Goal: Task Accomplishment & Management: Manage account settings

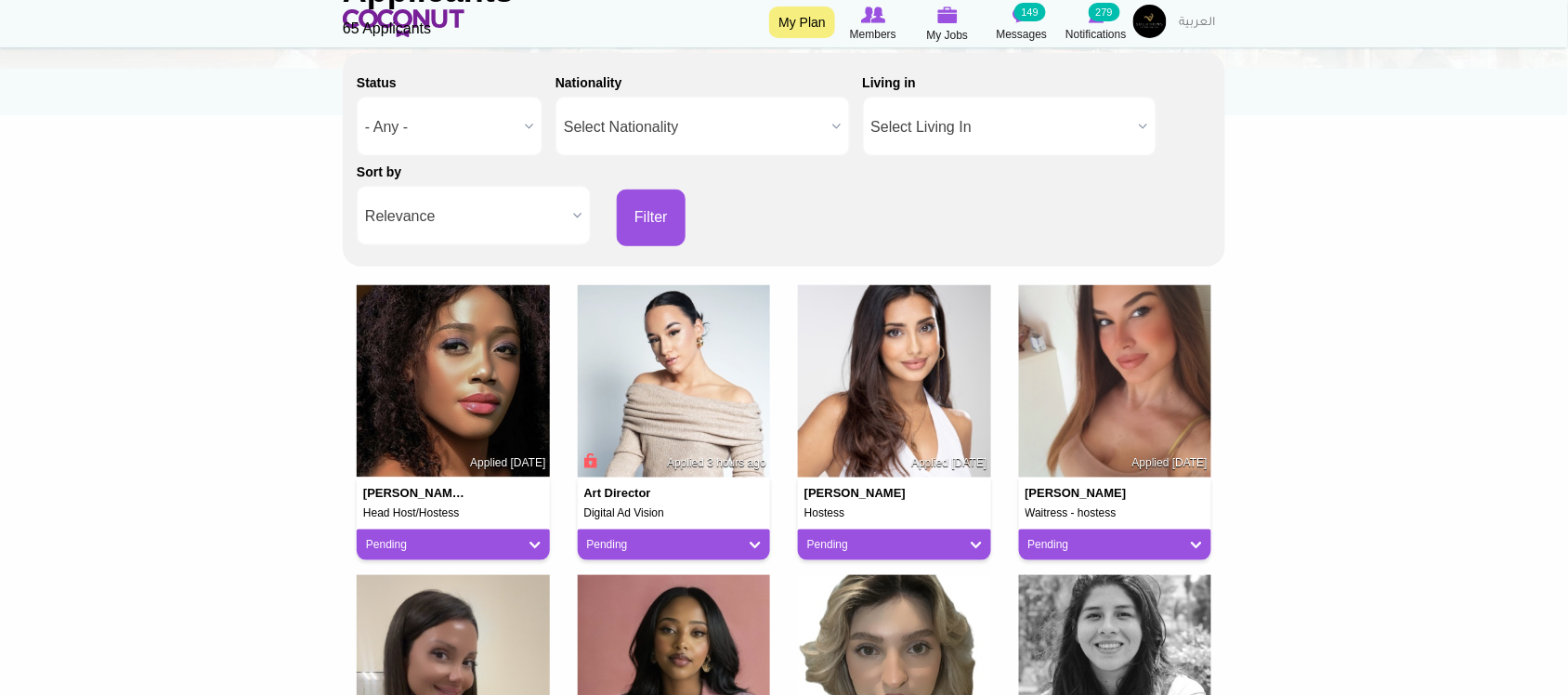
scroll to position [309, 0]
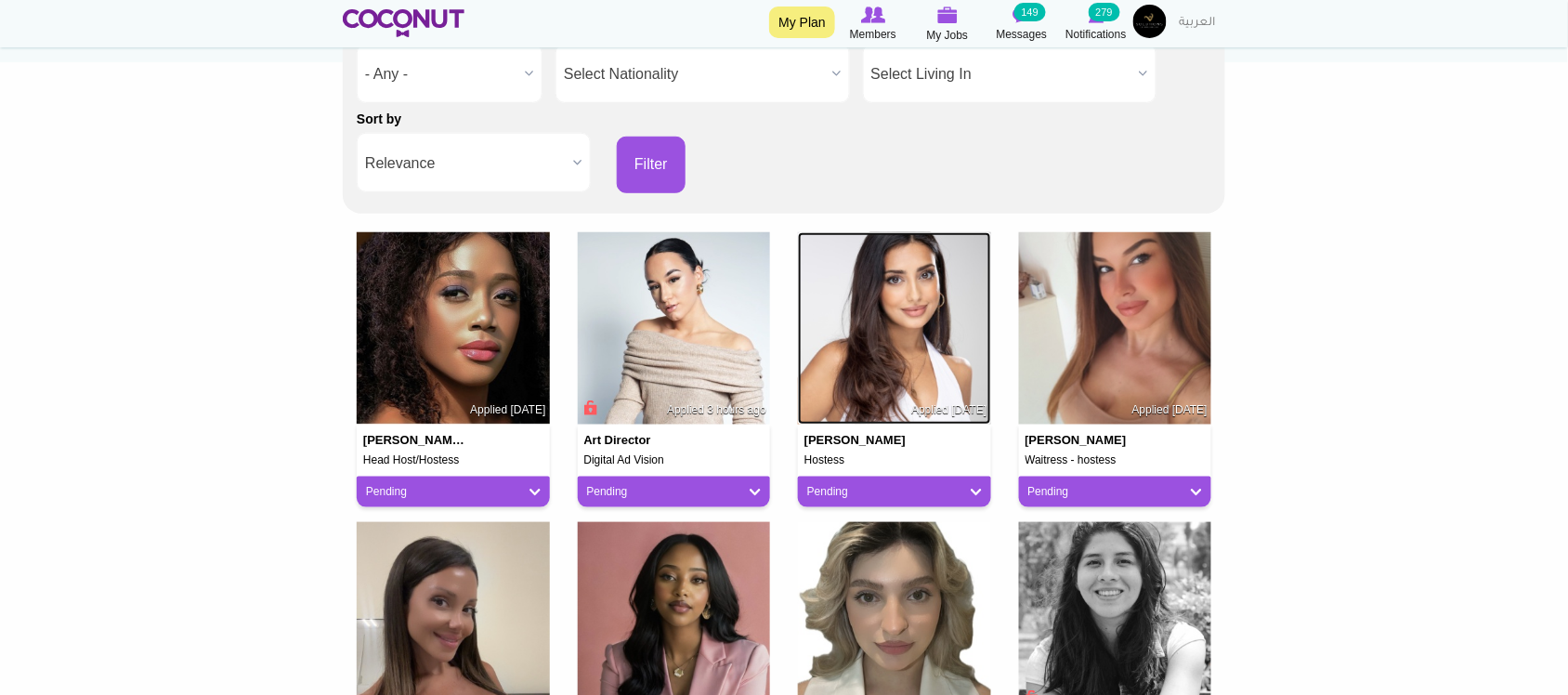
click at [931, 336] on img at bounding box center [894, 329] width 193 height 193
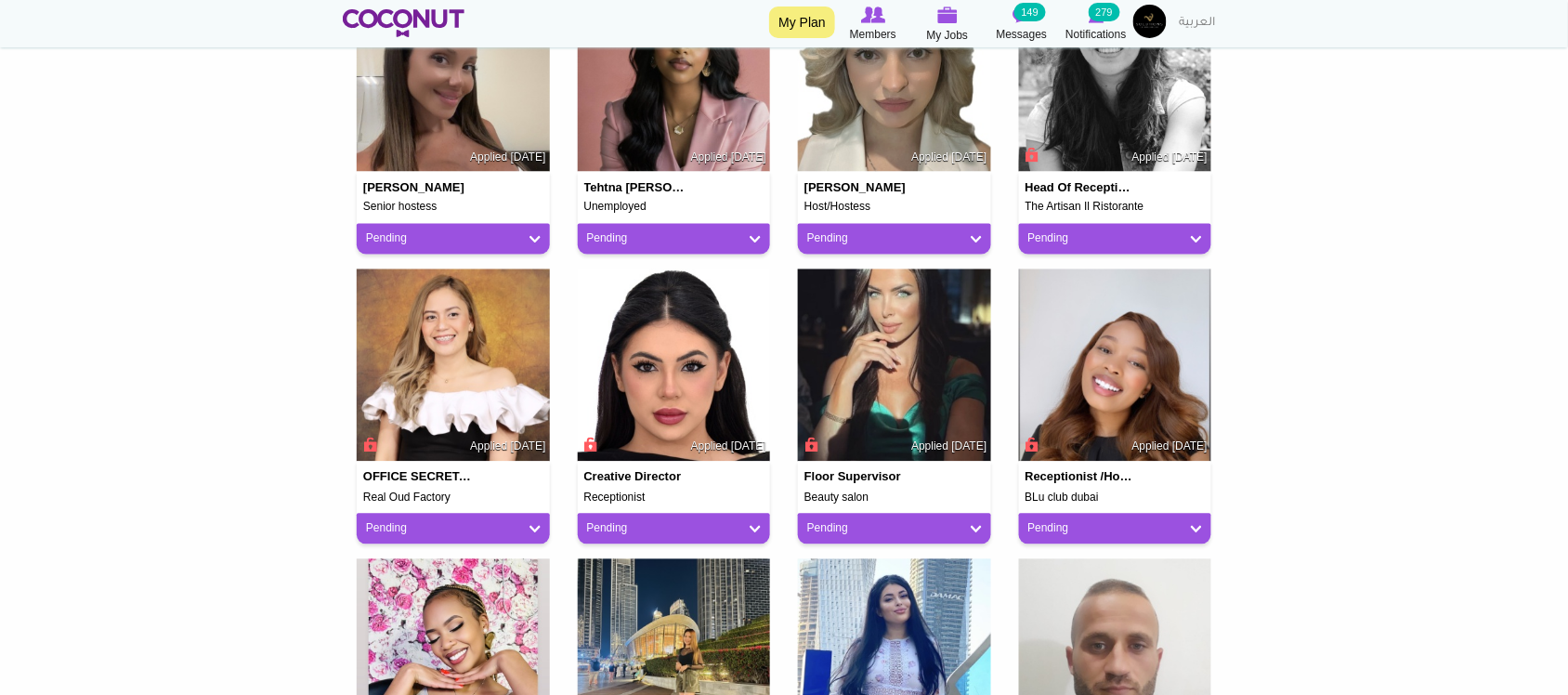
scroll to position [930, 0]
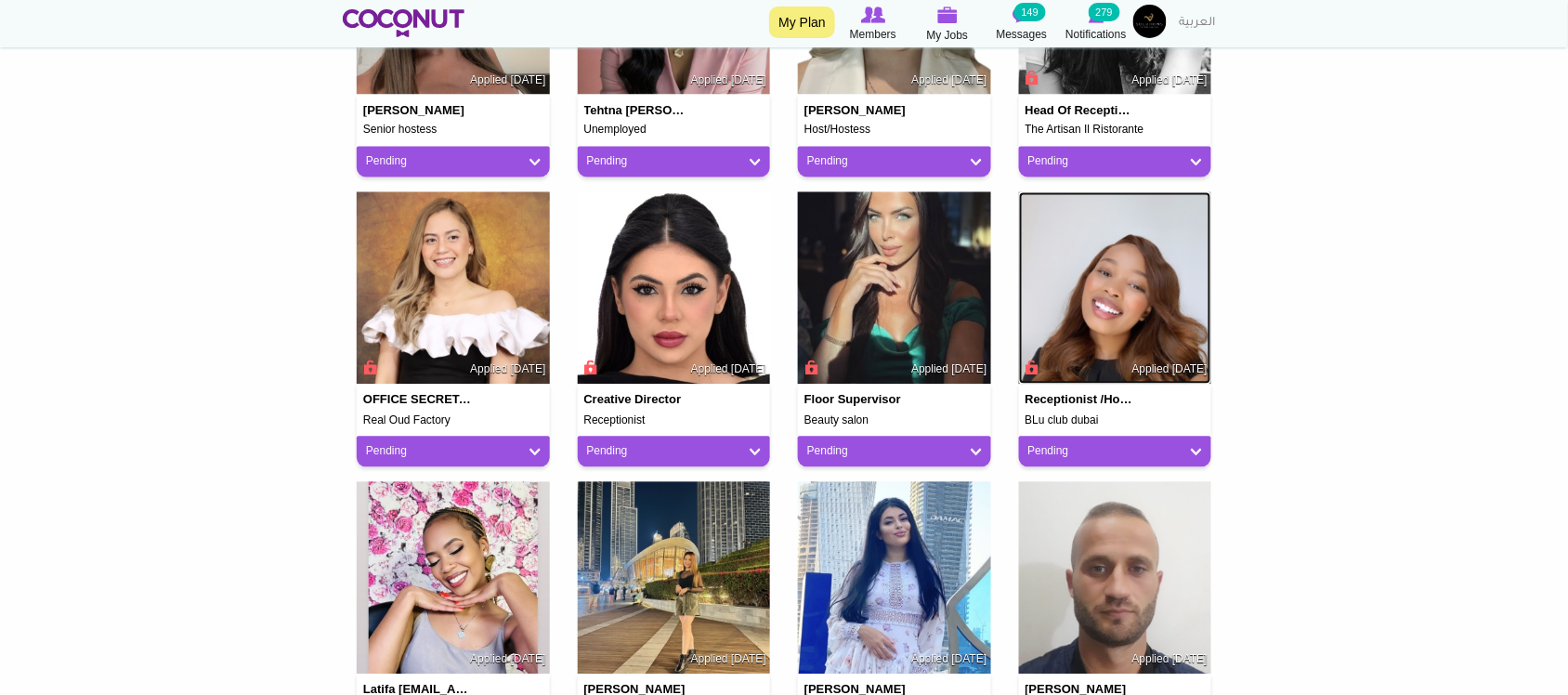
click at [1102, 281] on img at bounding box center [1115, 289] width 193 height 193
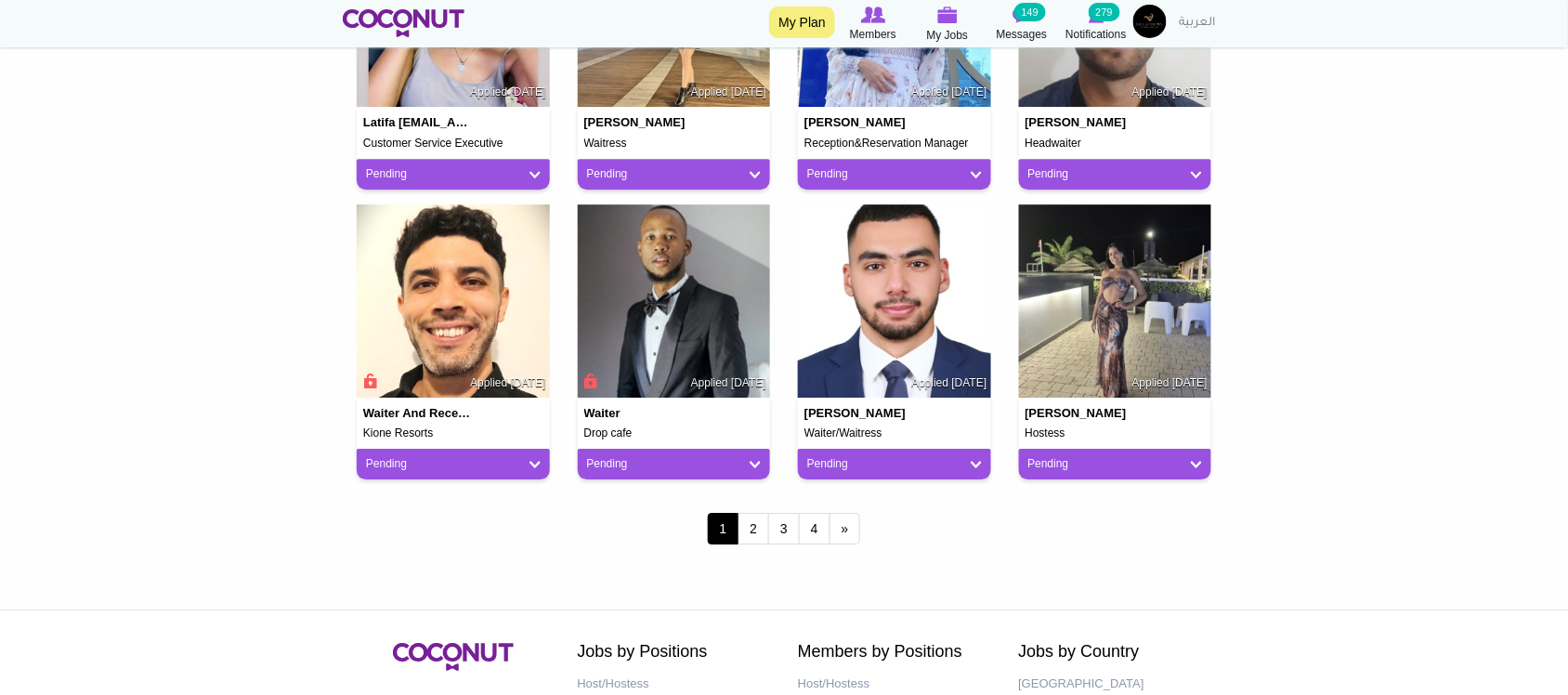
scroll to position [1549, 0]
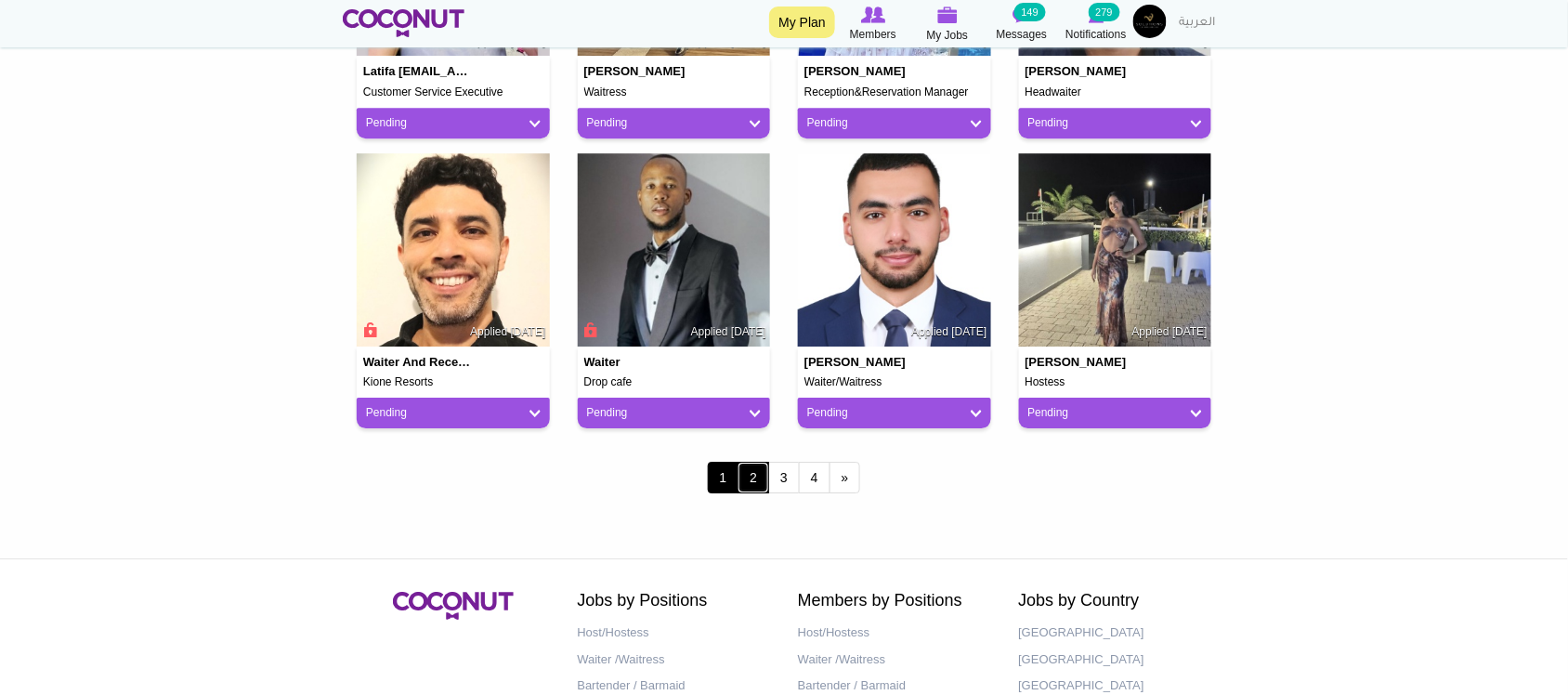
click at [754, 479] on link "2" at bounding box center [753, 478] width 32 height 32
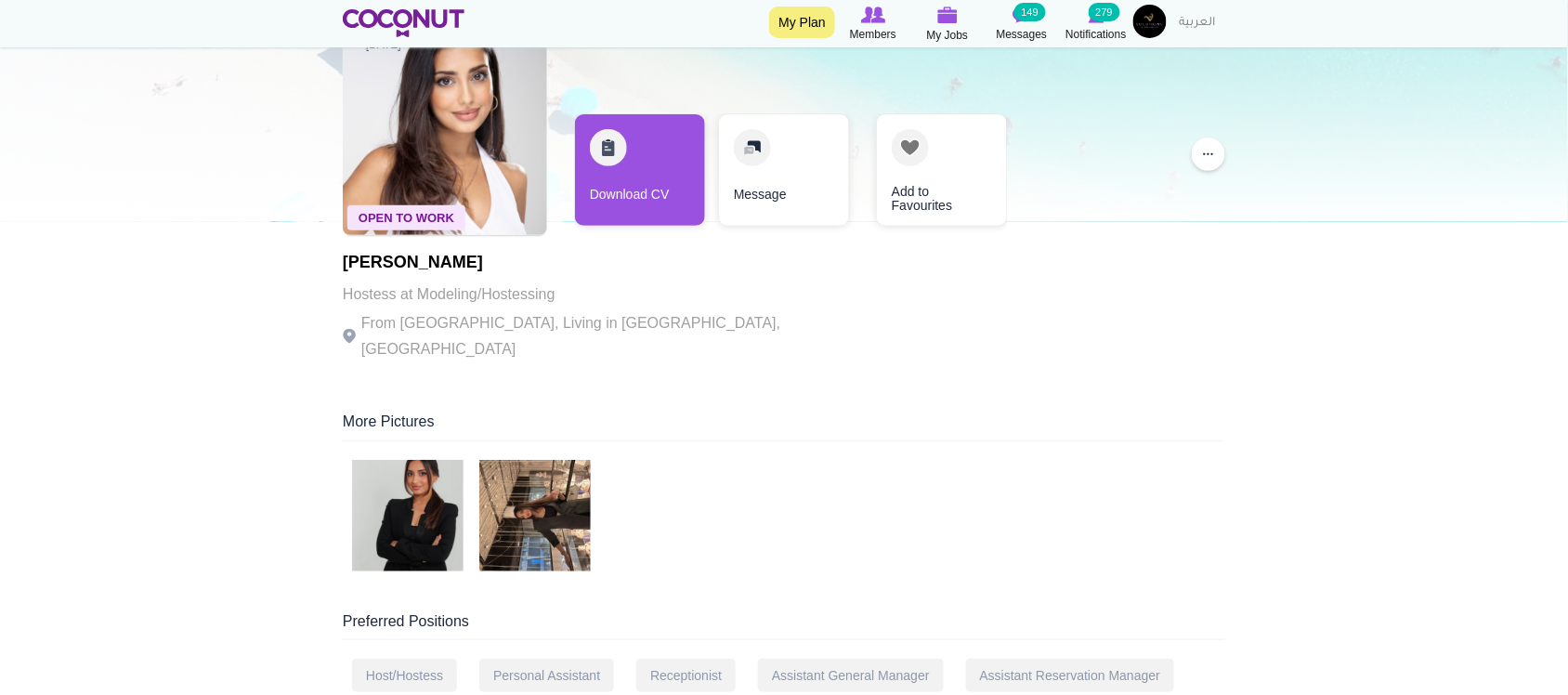
scroll to position [154, 0]
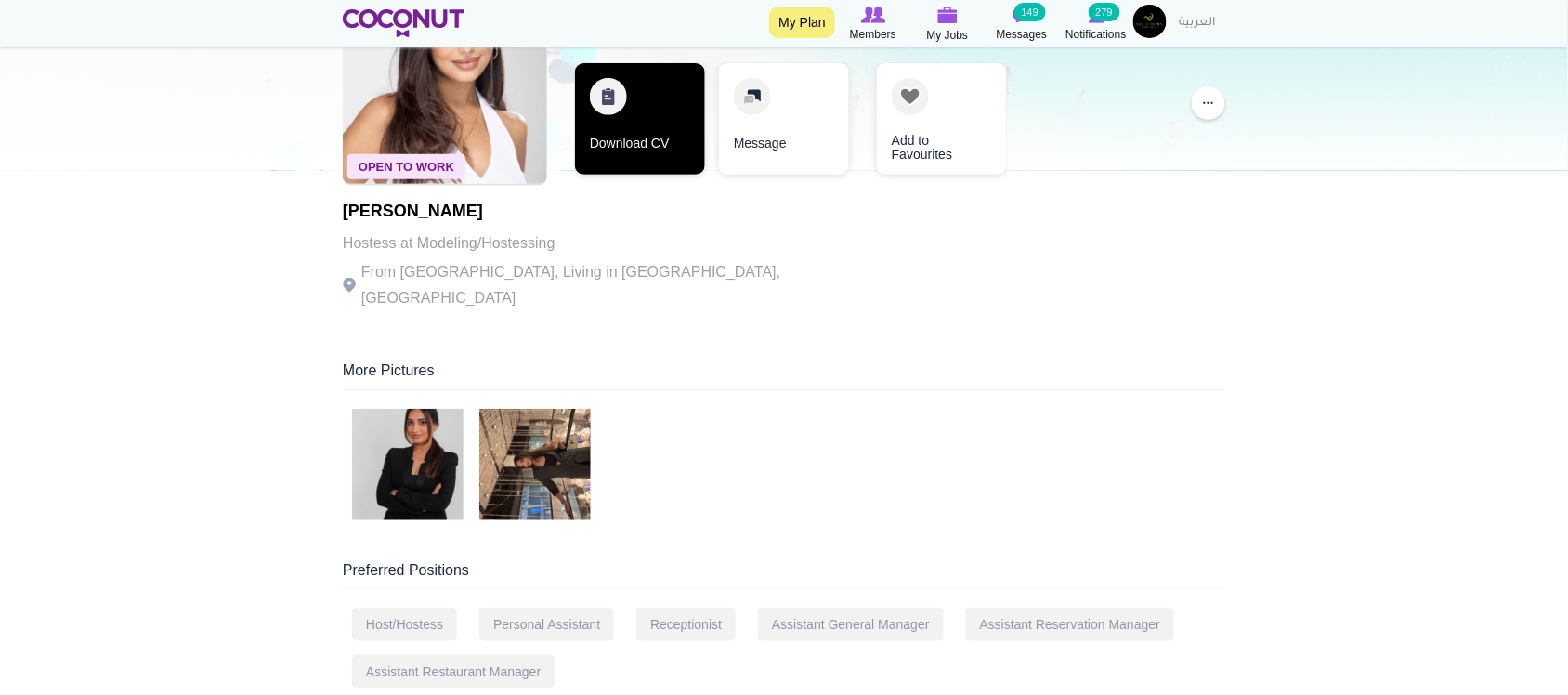
click at [670, 126] on link "Download CV" at bounding box center [640, 119] width 130 height 112
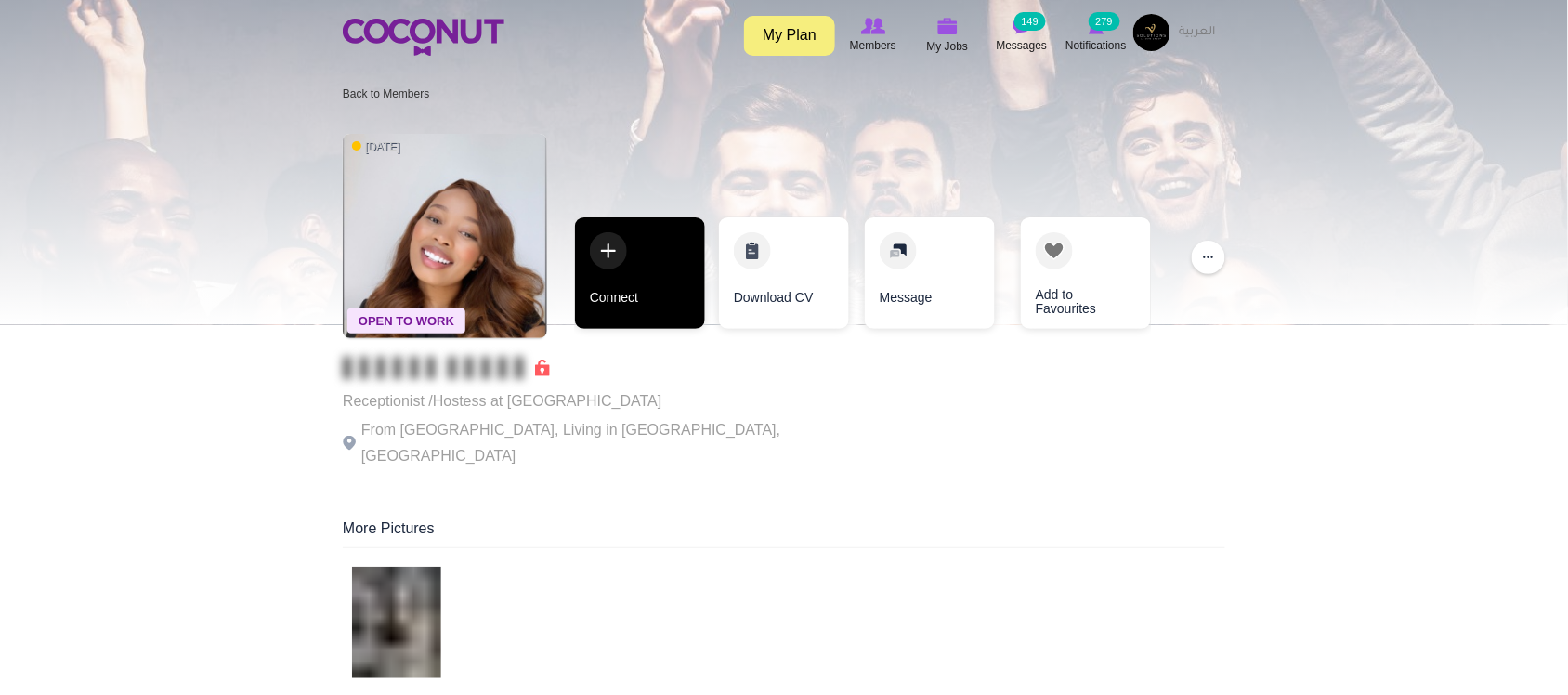
click at [616, 309] on link "Connect" at bounding box center [640, 273] width 130 height 112
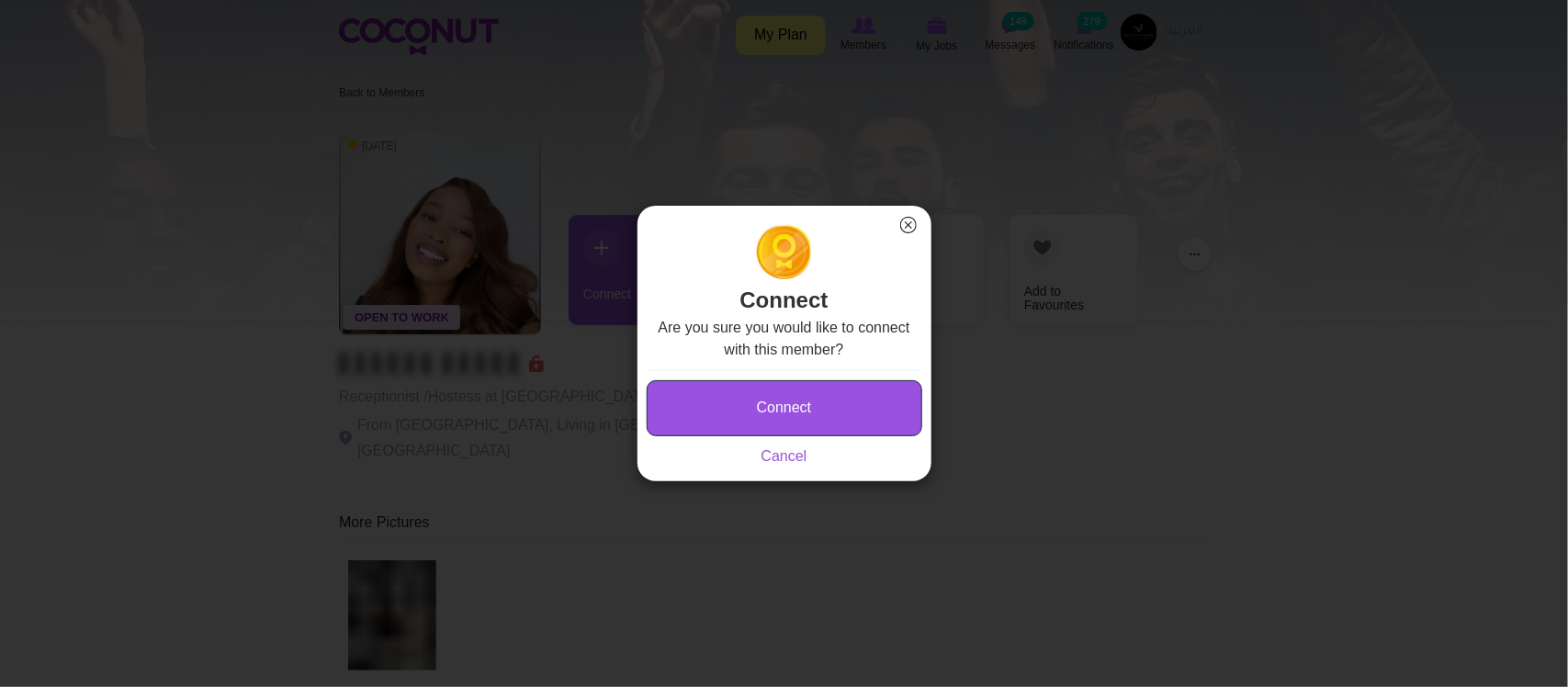
click at [800, 389] on button "Connect" at bounding box center [784, 408] width 275 height 56
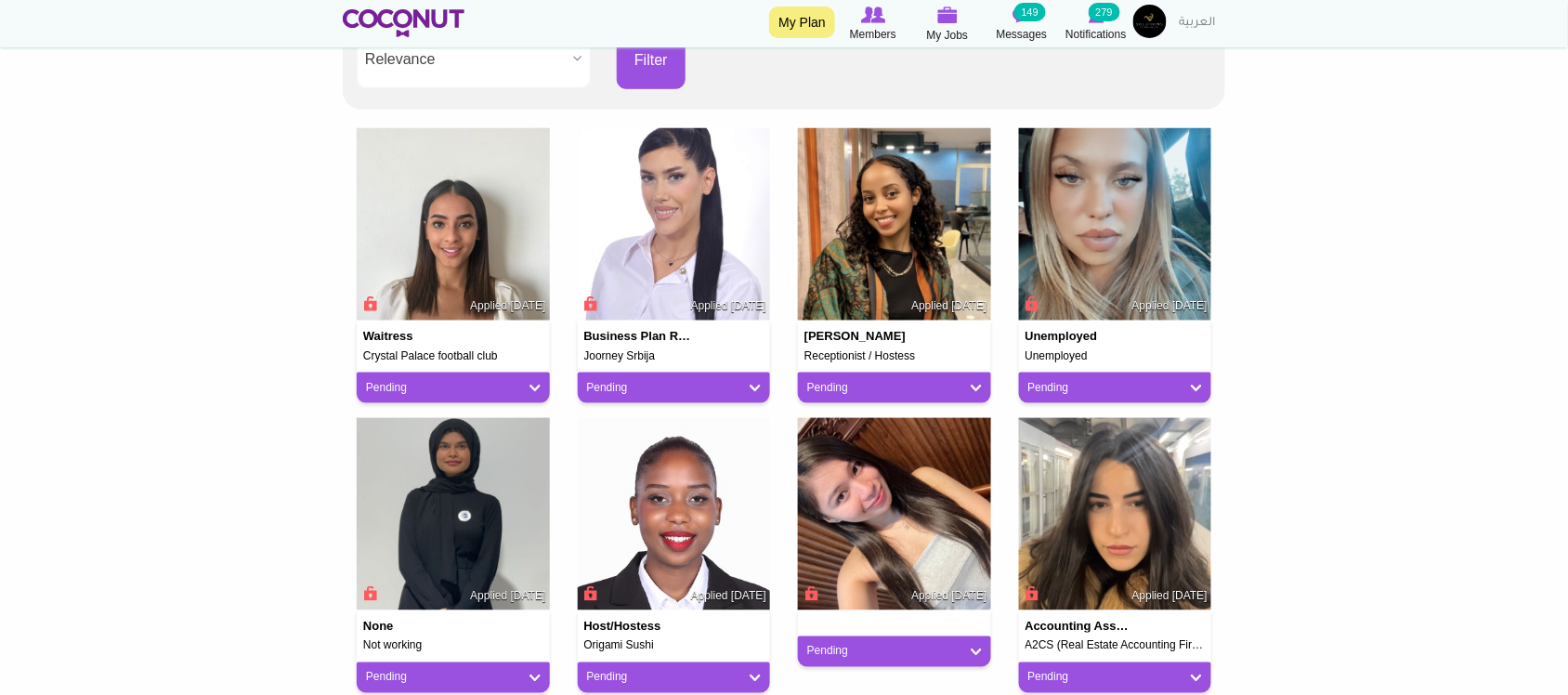
scroll to position [464, 0]
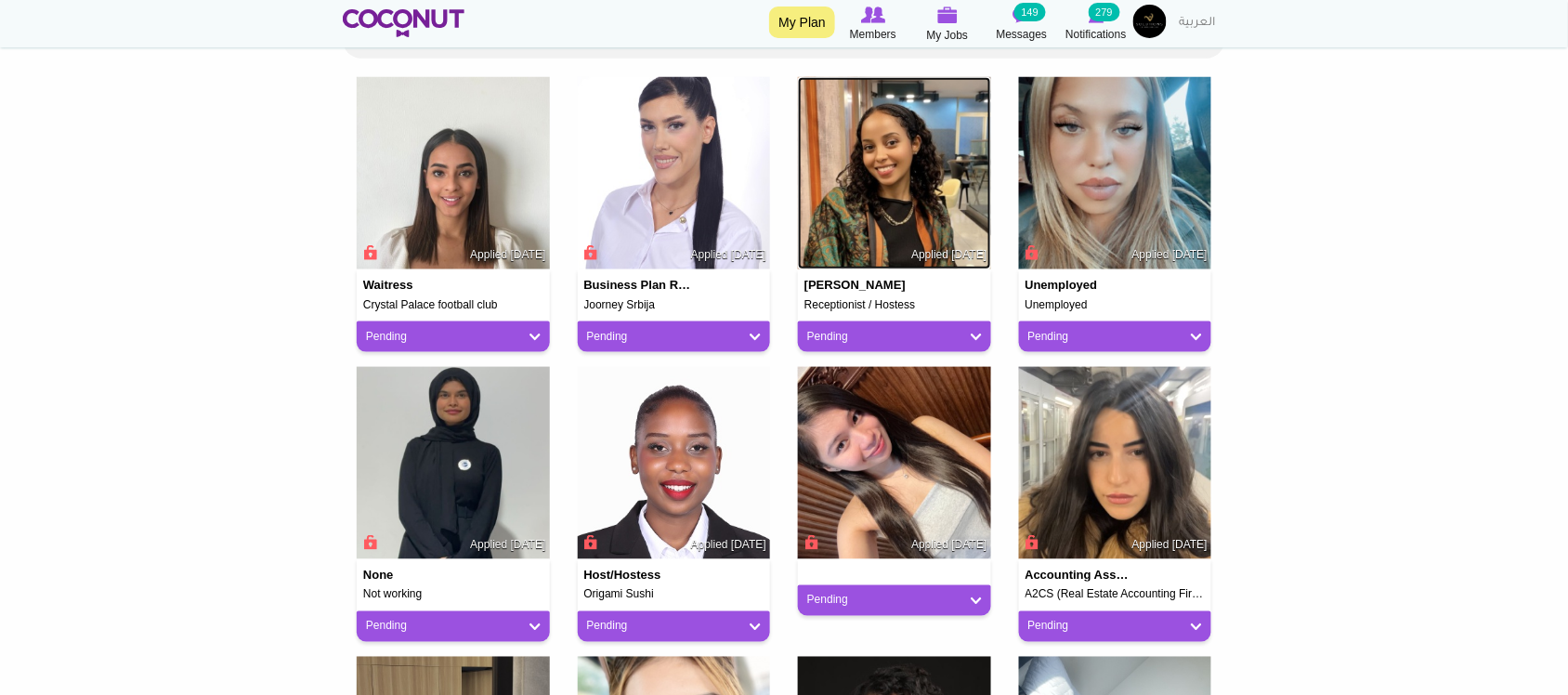
click at [903, 178] on img at bounding box center [894, 174] width 193 height 193
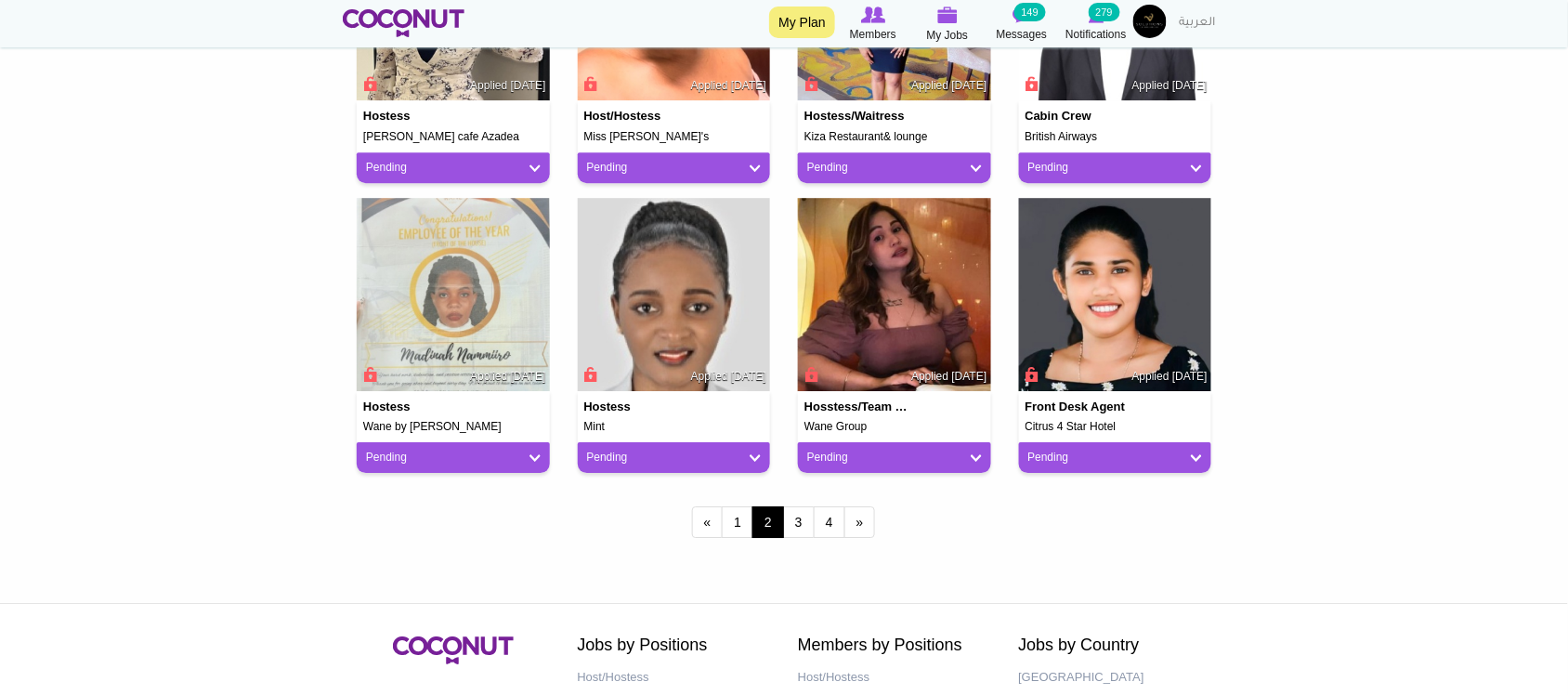
scroll to position [1549, 0]
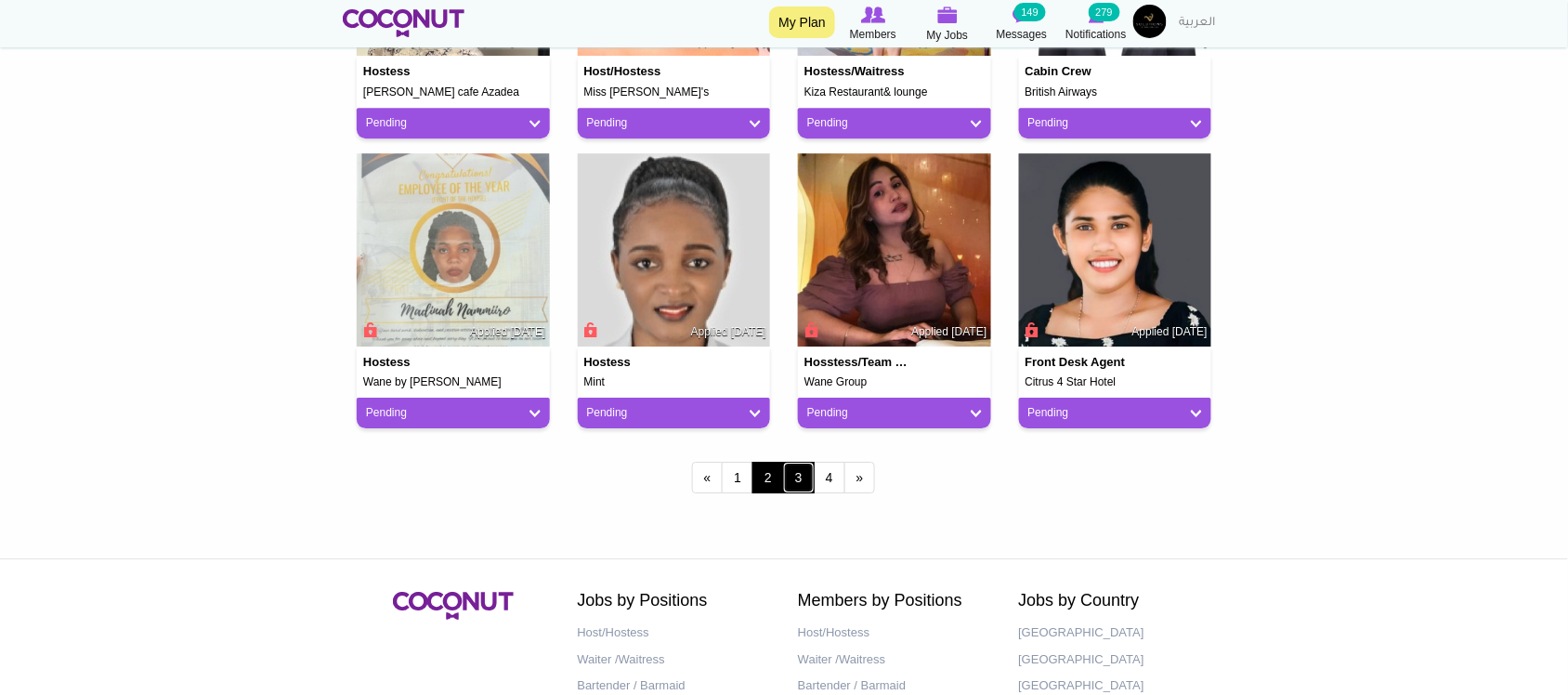
click at [790, 470] on link "3" at bounding box center [799, 478] width 32 height 32
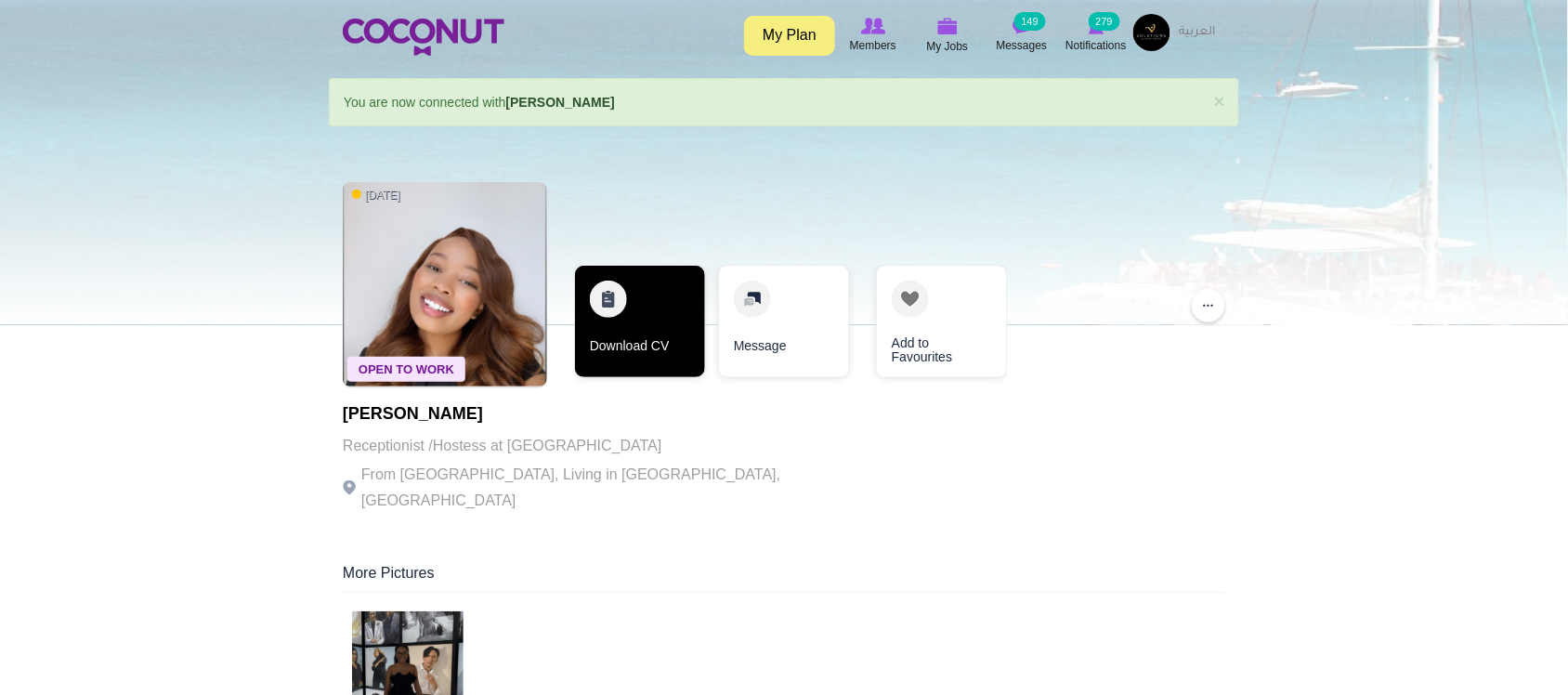
click at [662, 337] on link "Download CV" at bounding box center [640, 322] width 130 height 112
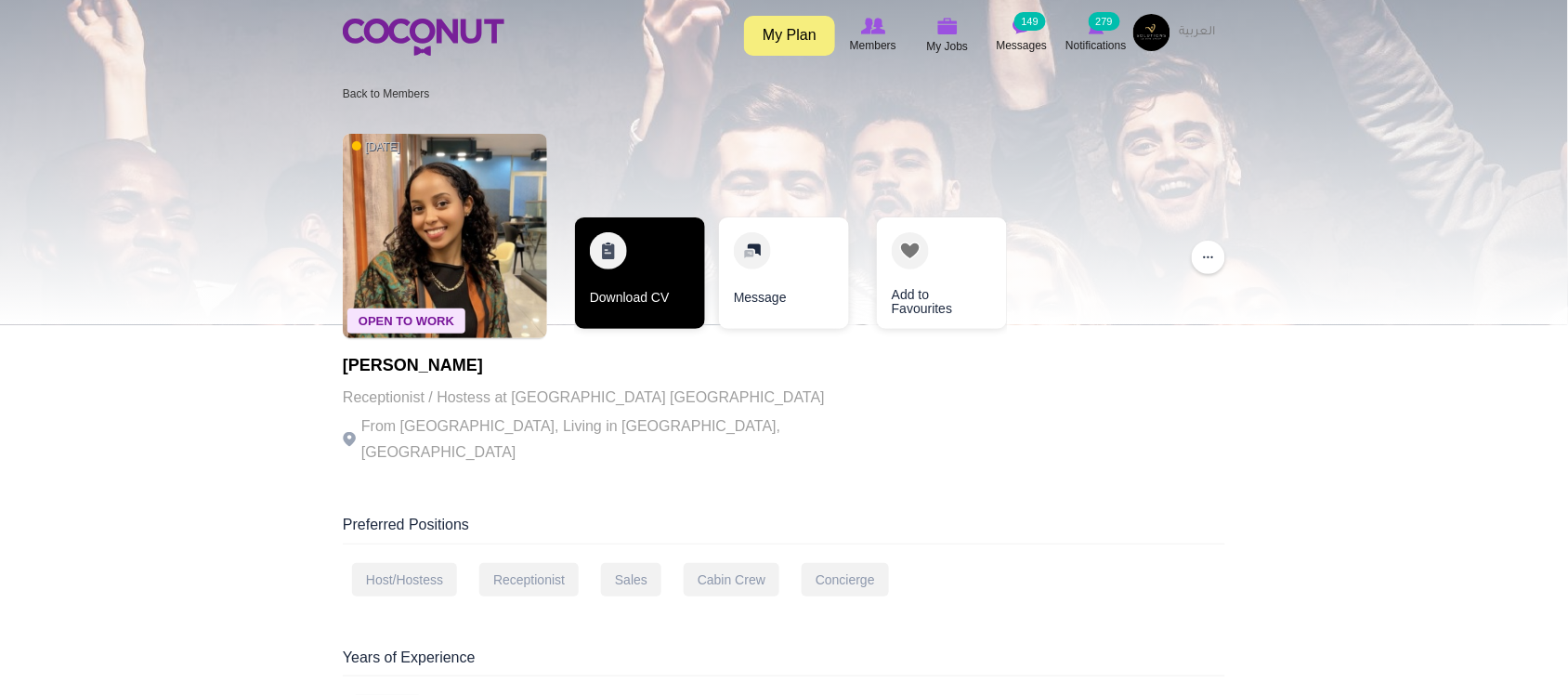
click at [642, 300] on link "Download CV" at bounding box center [640, 273] width 130 height 112
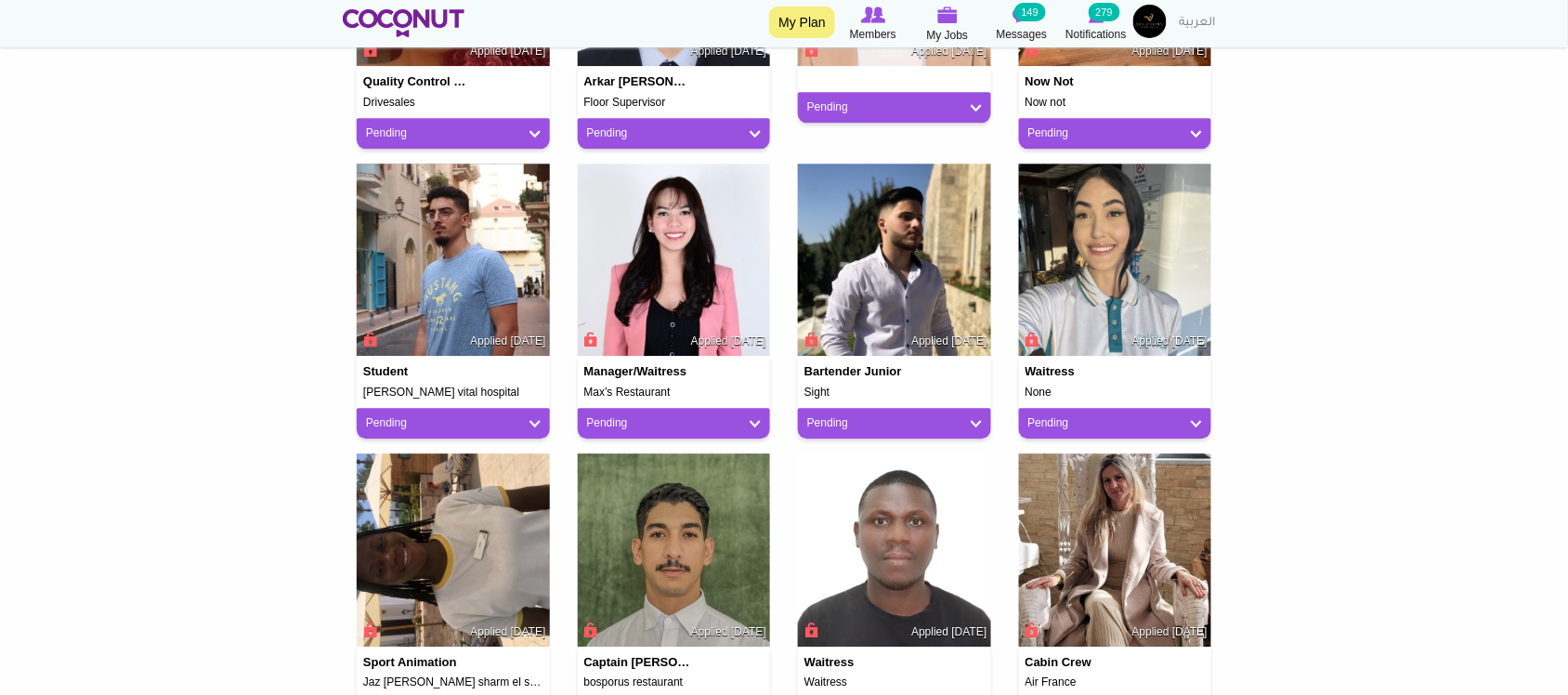
scroll to position [1394, 0]
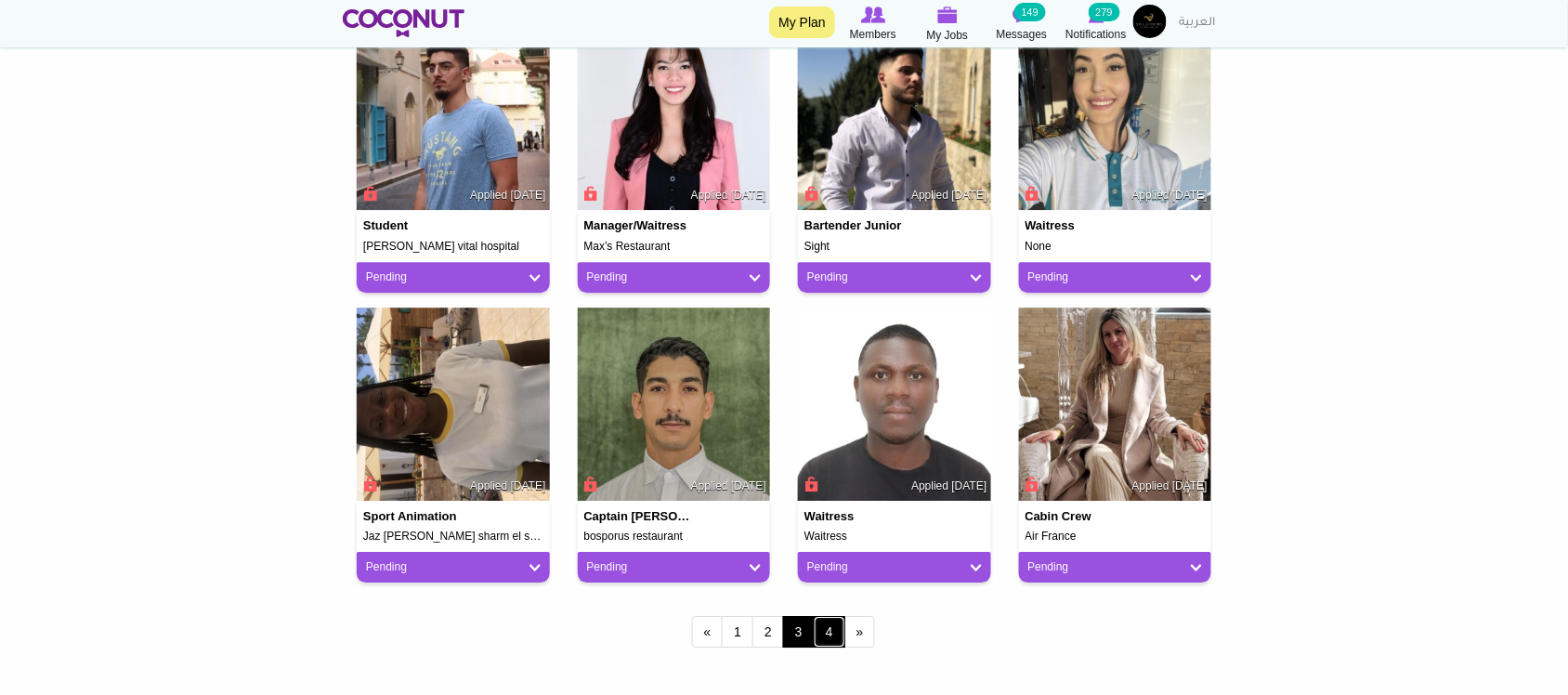
click at [815, 621] on link "4" at bounding box center [829, 632] width 32 height 32
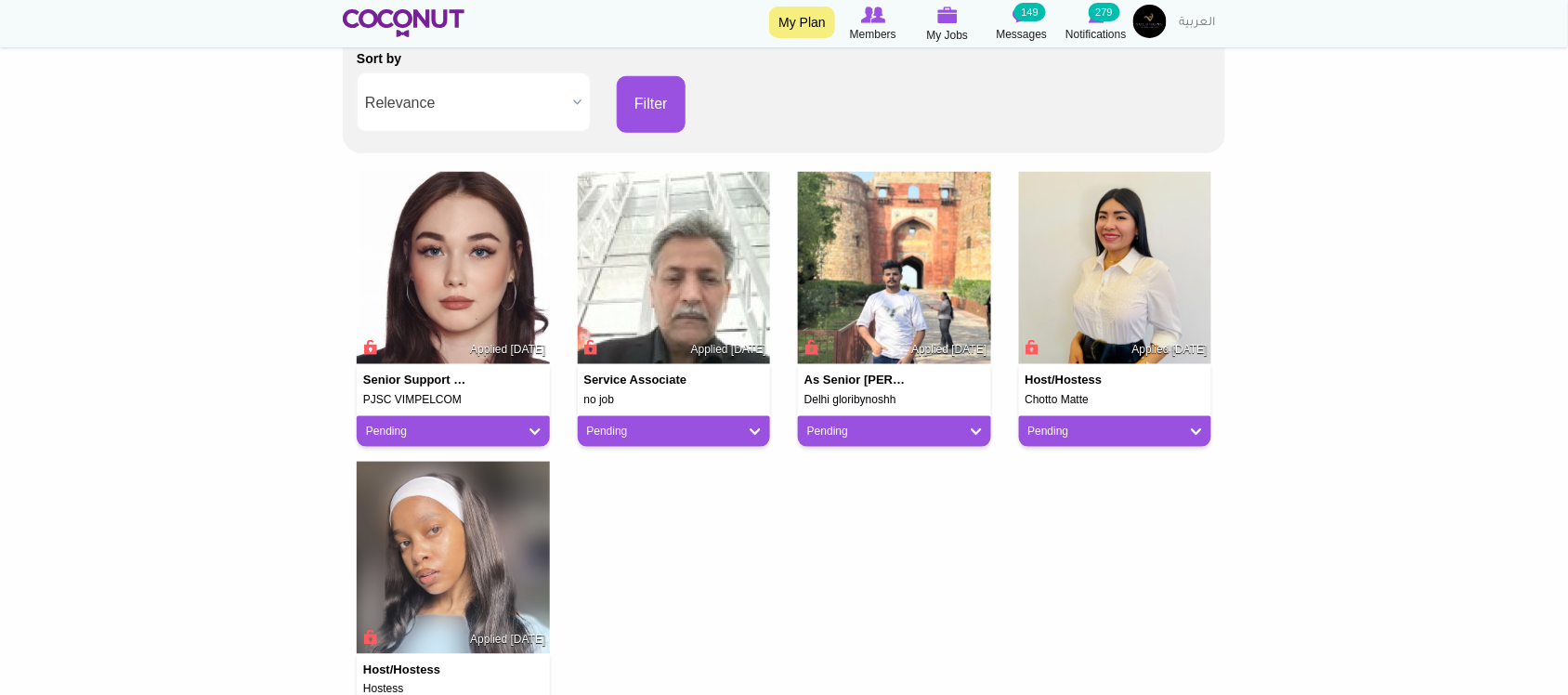
scroll to position [464, 0]
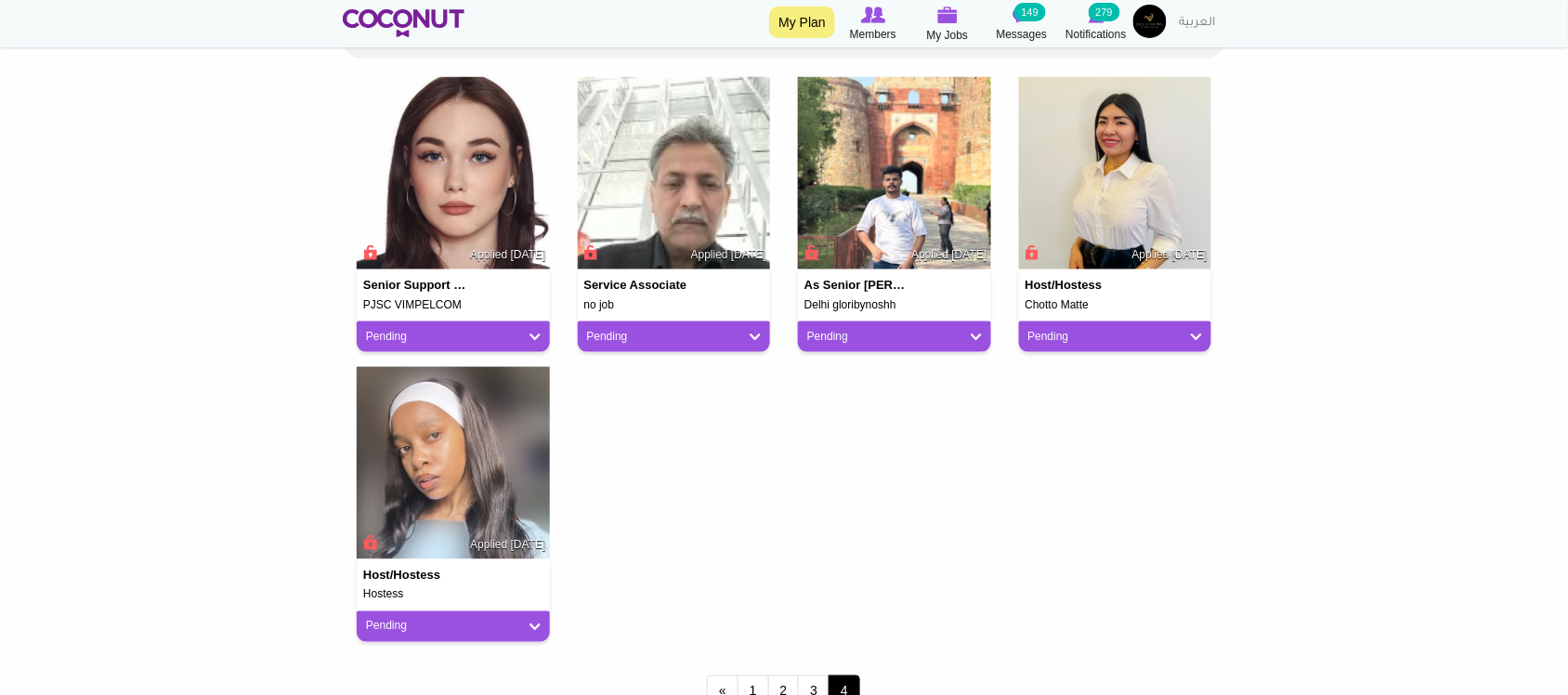
click at [843, 573] on div "Senior Support Specialist PJSC VIMPELCOM Applied [DATE] Pending Pending Good Fi…" at bounding box center [784, 368] width 882 height 580
click at [613, 409] on div "Senior Support Specialist PJSC VIMPELCOM Applied 2 weeks ago Pending Pending Go…" at bounding box center [784, 368] width 882 height 580
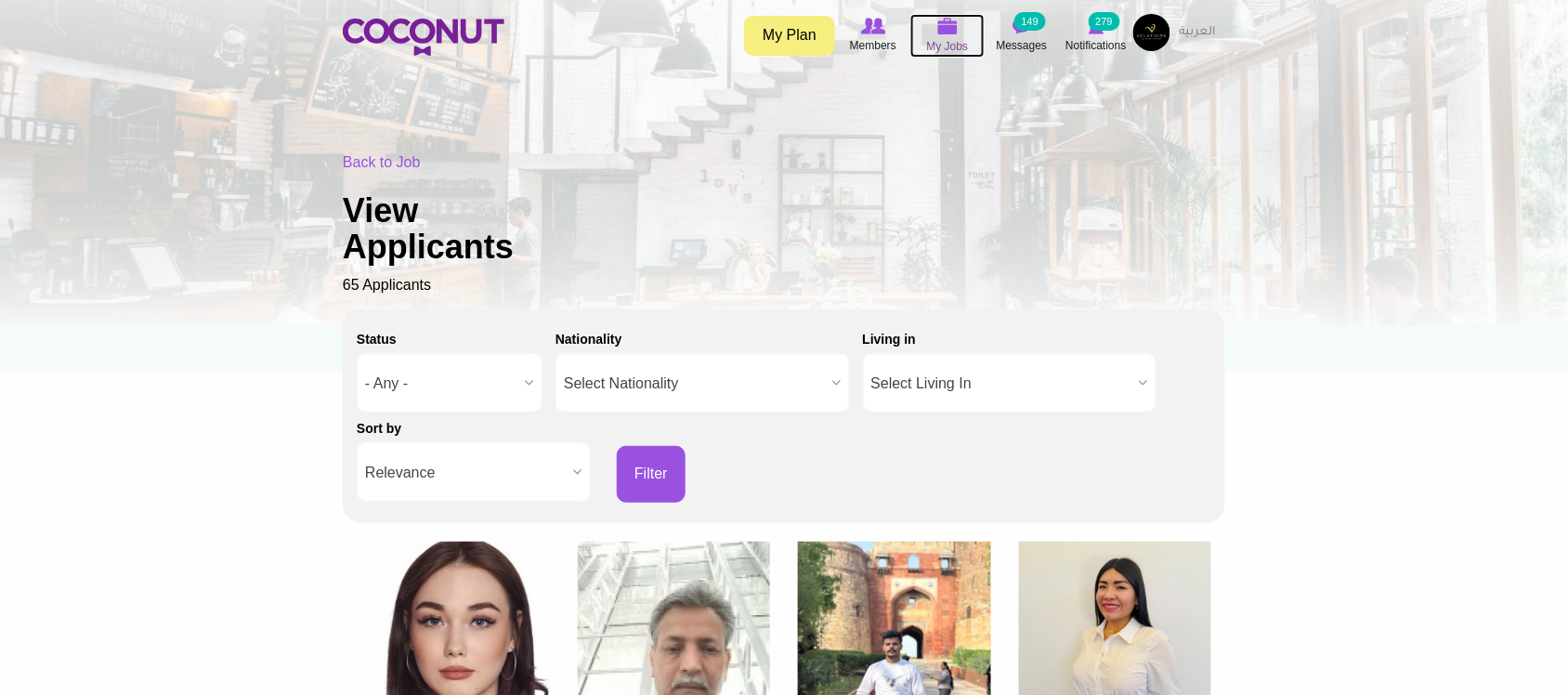
click at [947, 42] on span "My Jobs" at bounding box center [948, 46] width 42 height 18
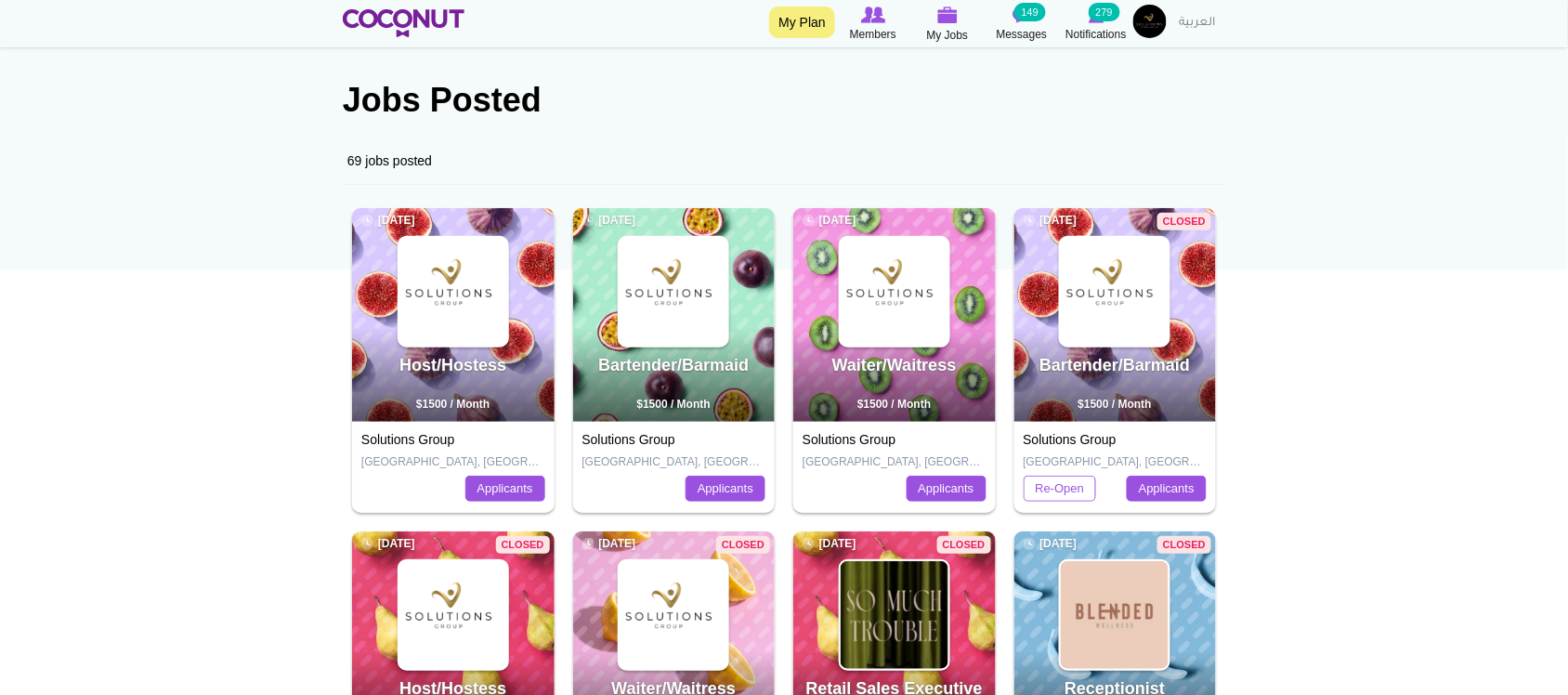
scroll to position [154, 0]
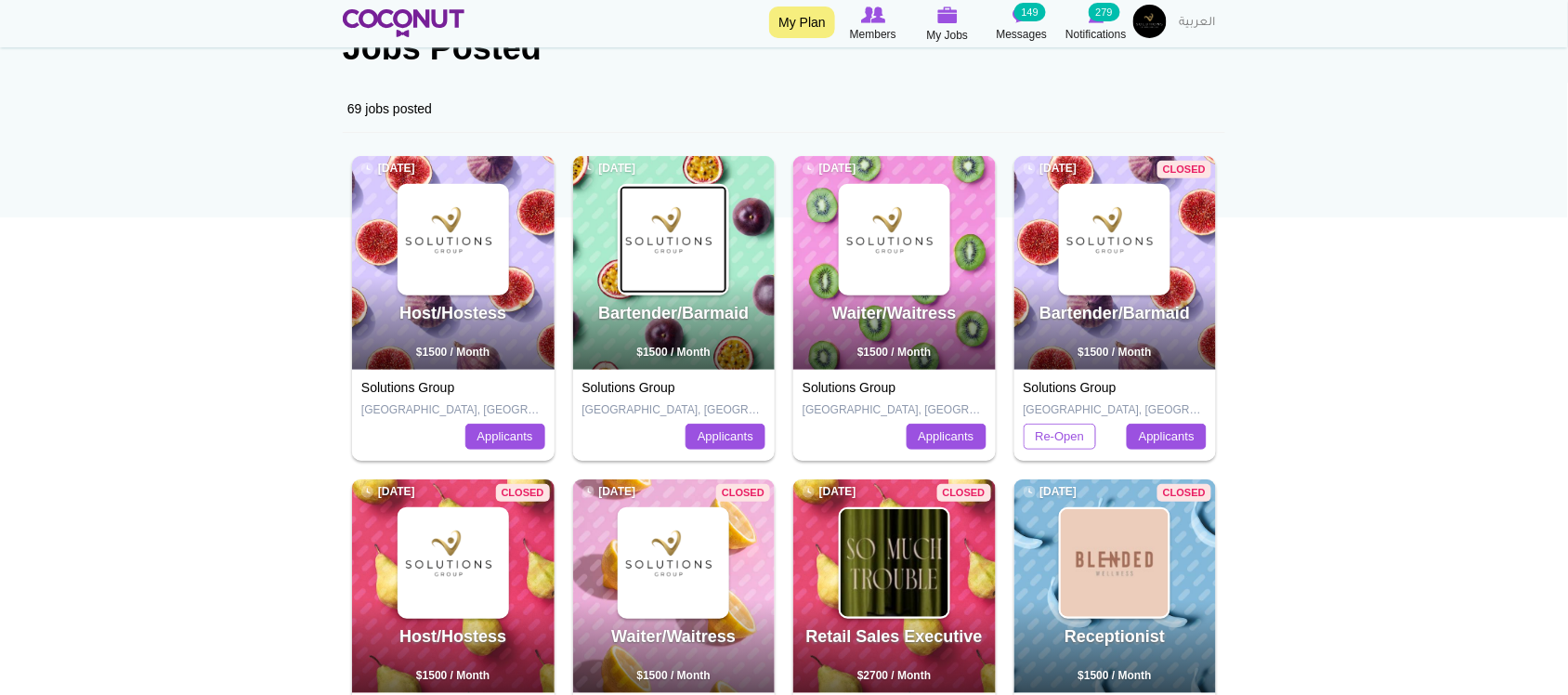
click at [676, 248] on img at bounding box center [674, 239] width 108 height 108
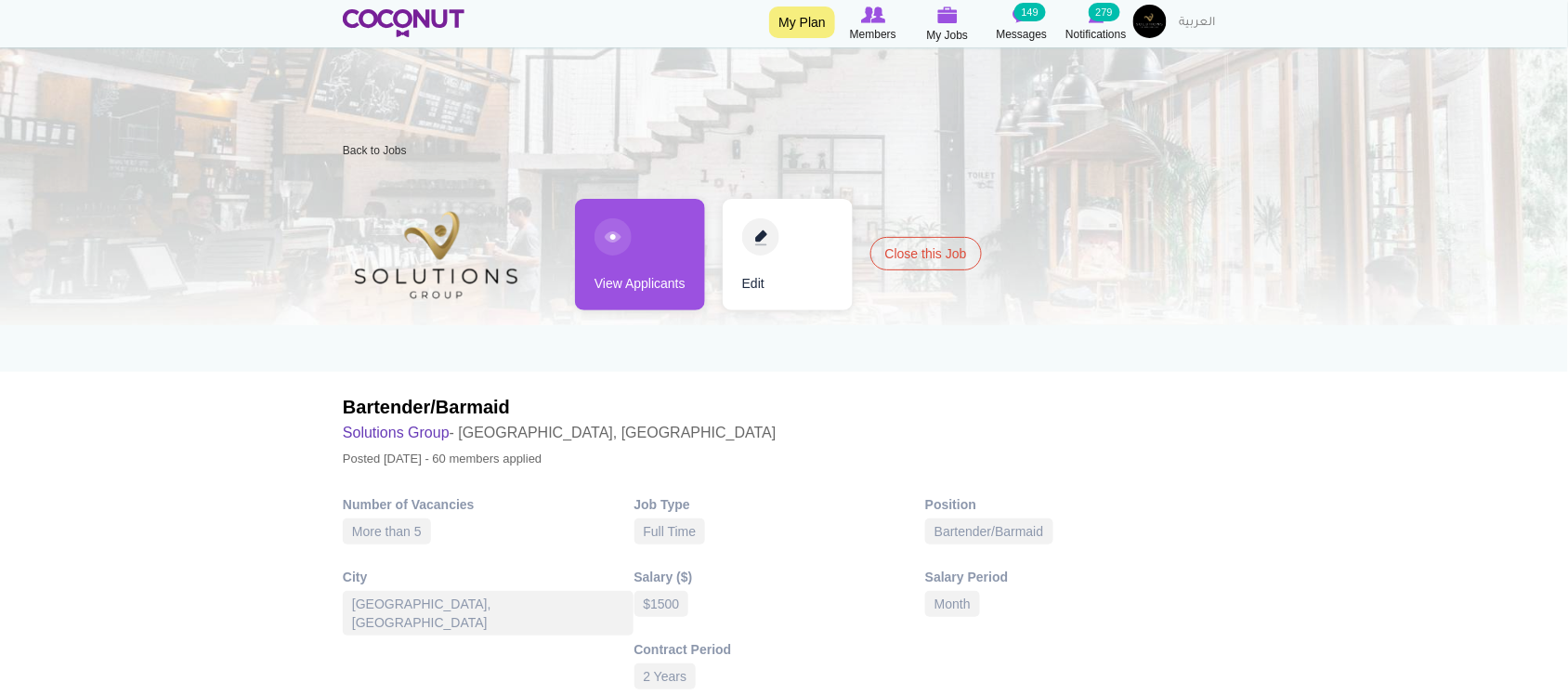
scroll to position [154, 0]
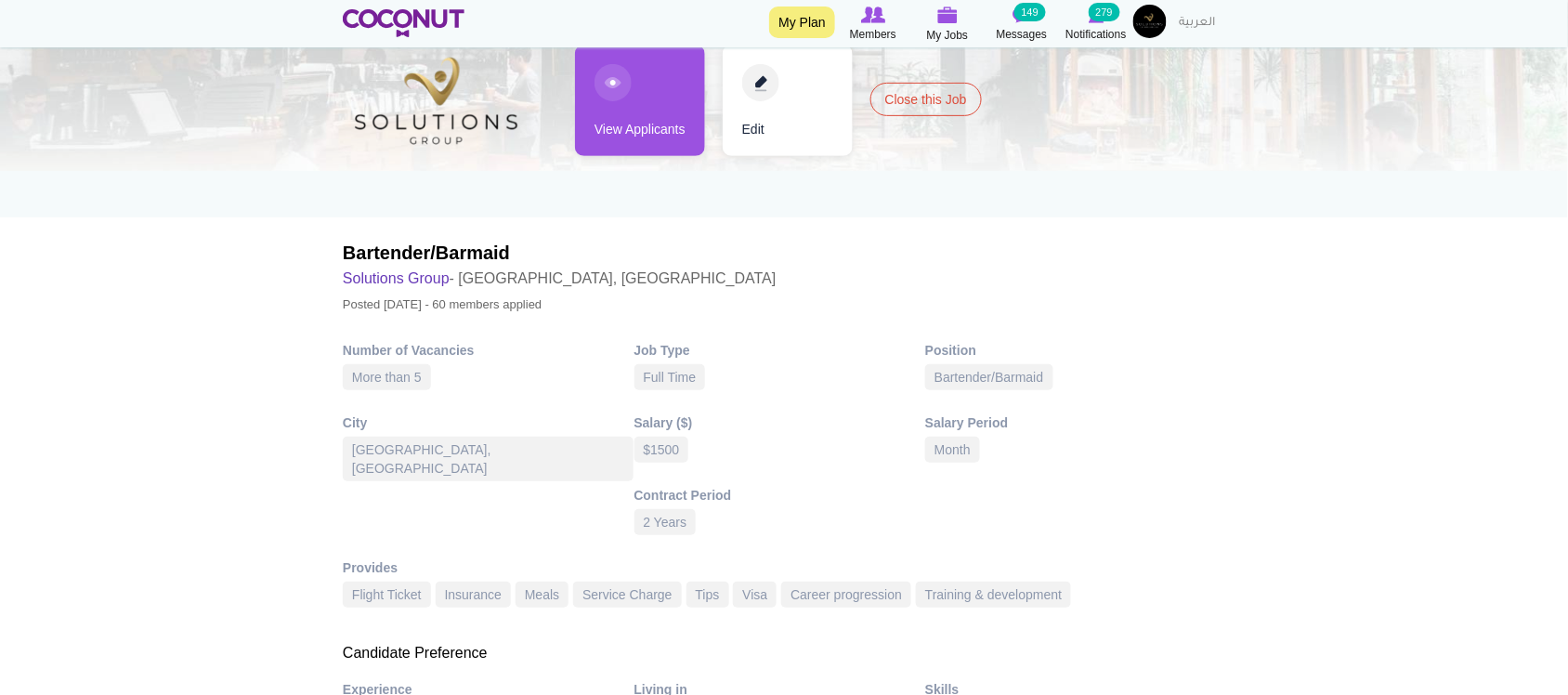
click at [641, 138] on link "View Applicants" at bounding box center [640, 101] width 130 height 112
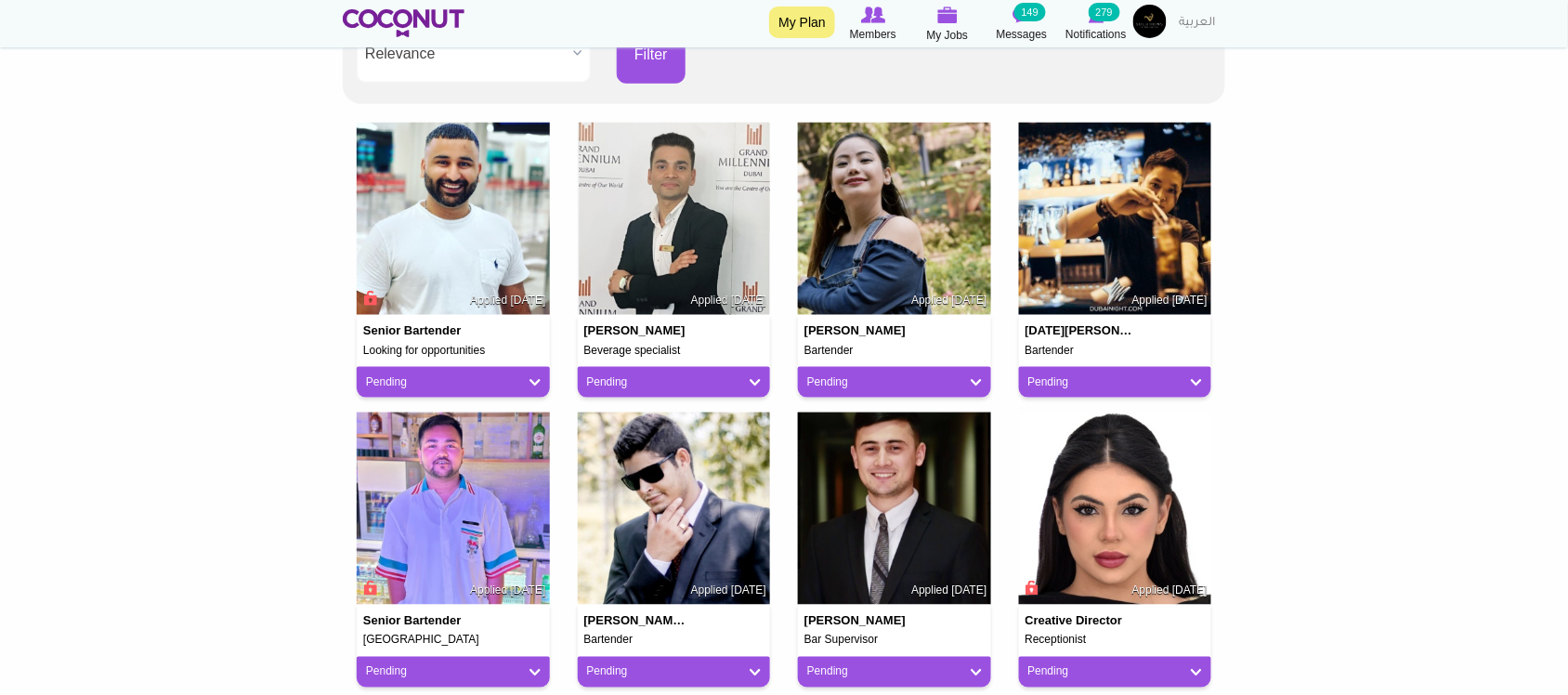
scroll to position [464, 0]
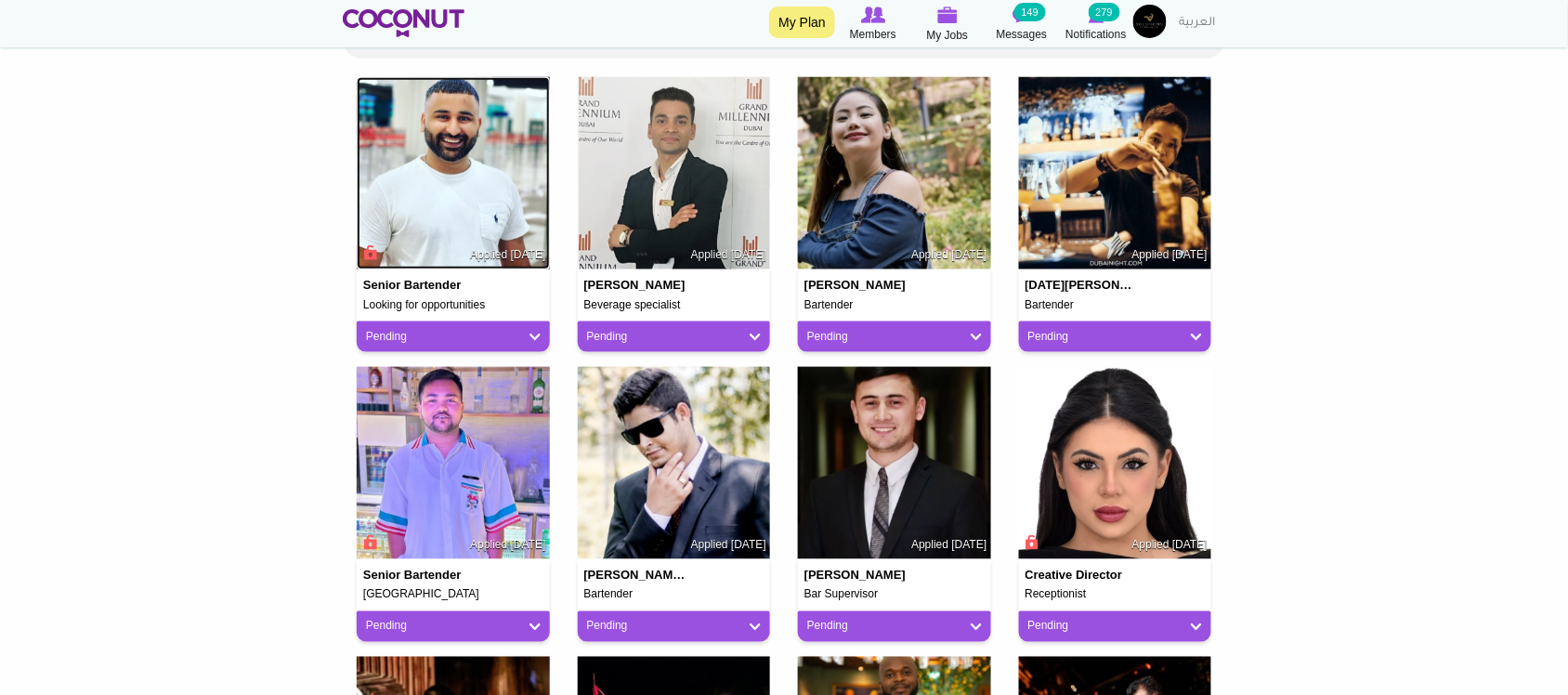
click at [488, 207] on img at bounding box center [453, 174] width 193 height 193
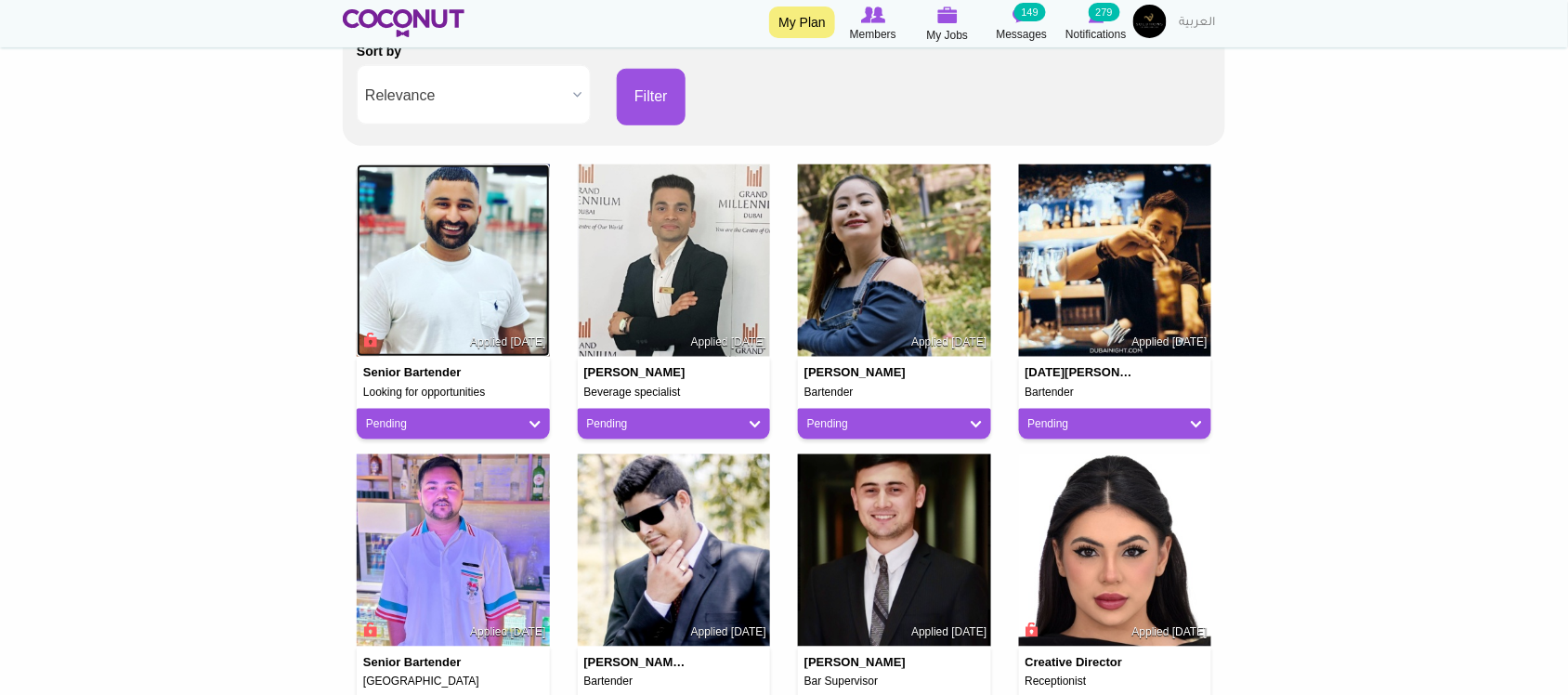
scroll to position [309, 0]
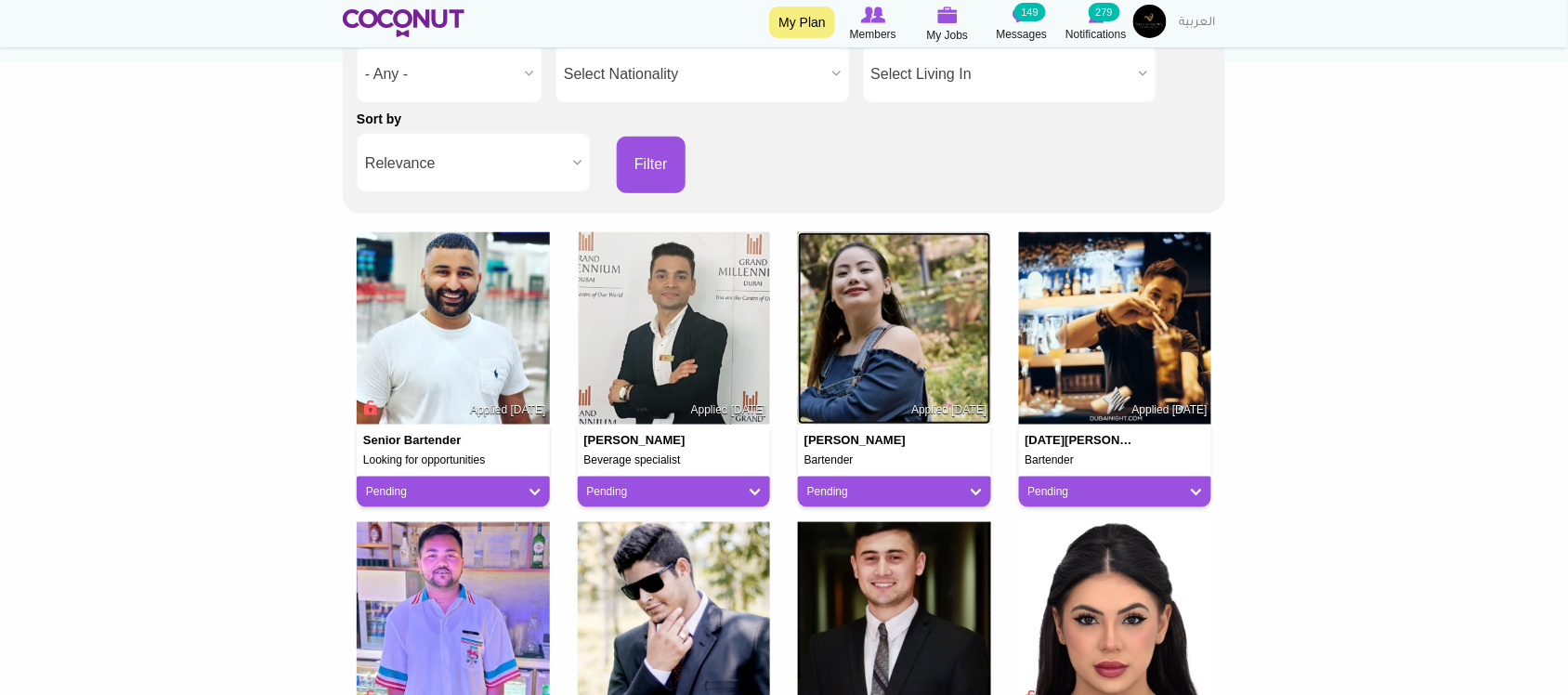
click at [873, 303] on img at bounding box center [894, 329] width 193 height 193
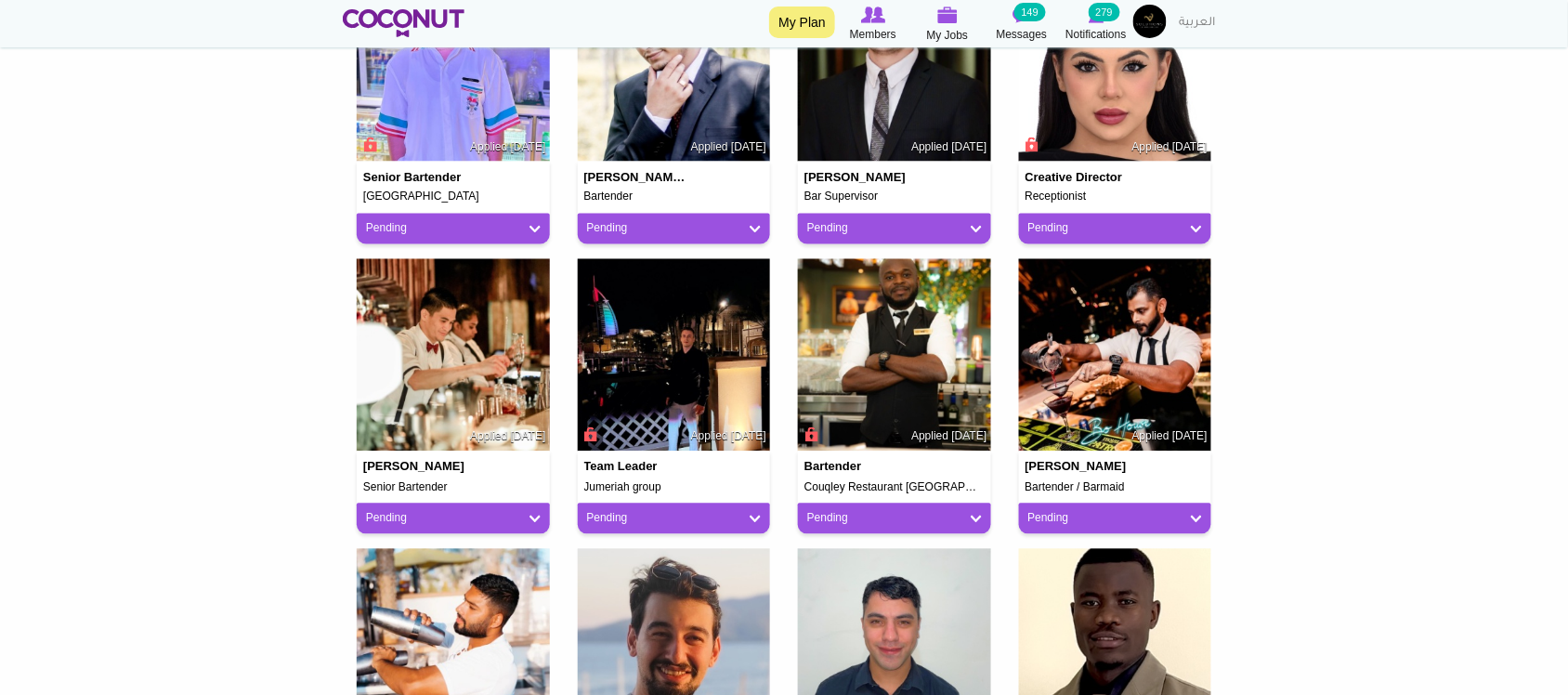
scroll to position [930, 0]
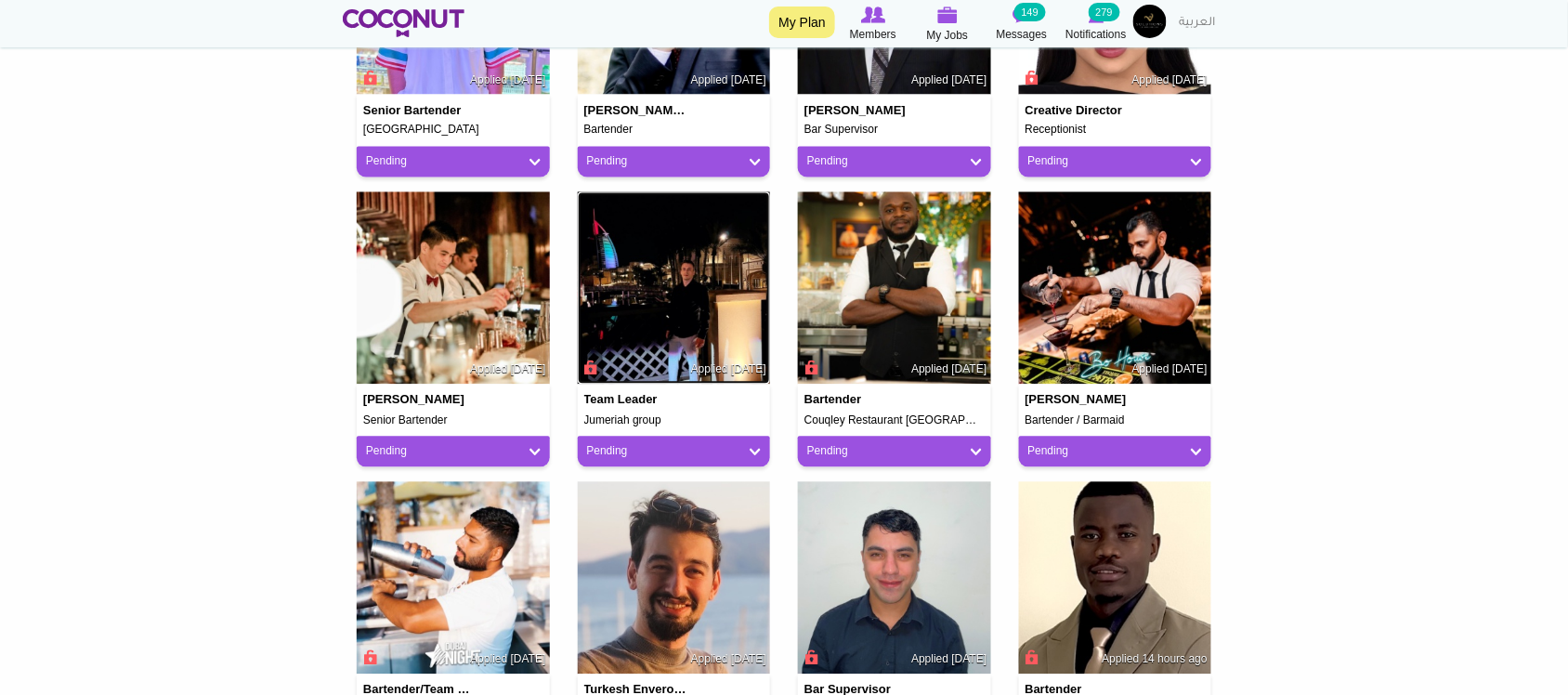
click at [686, 318] on img at bounding box center [674, 289] width 193 height 193
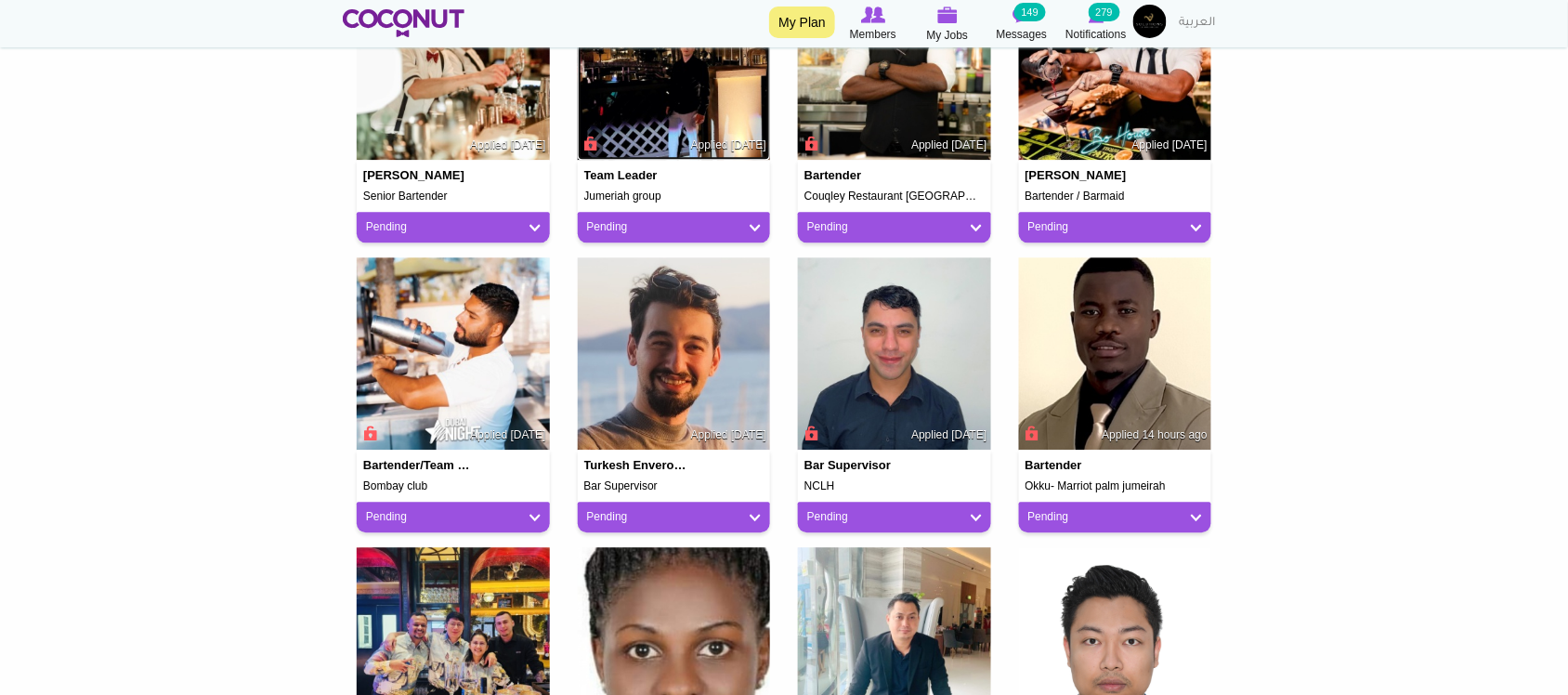
scroll to position [1239, 0]
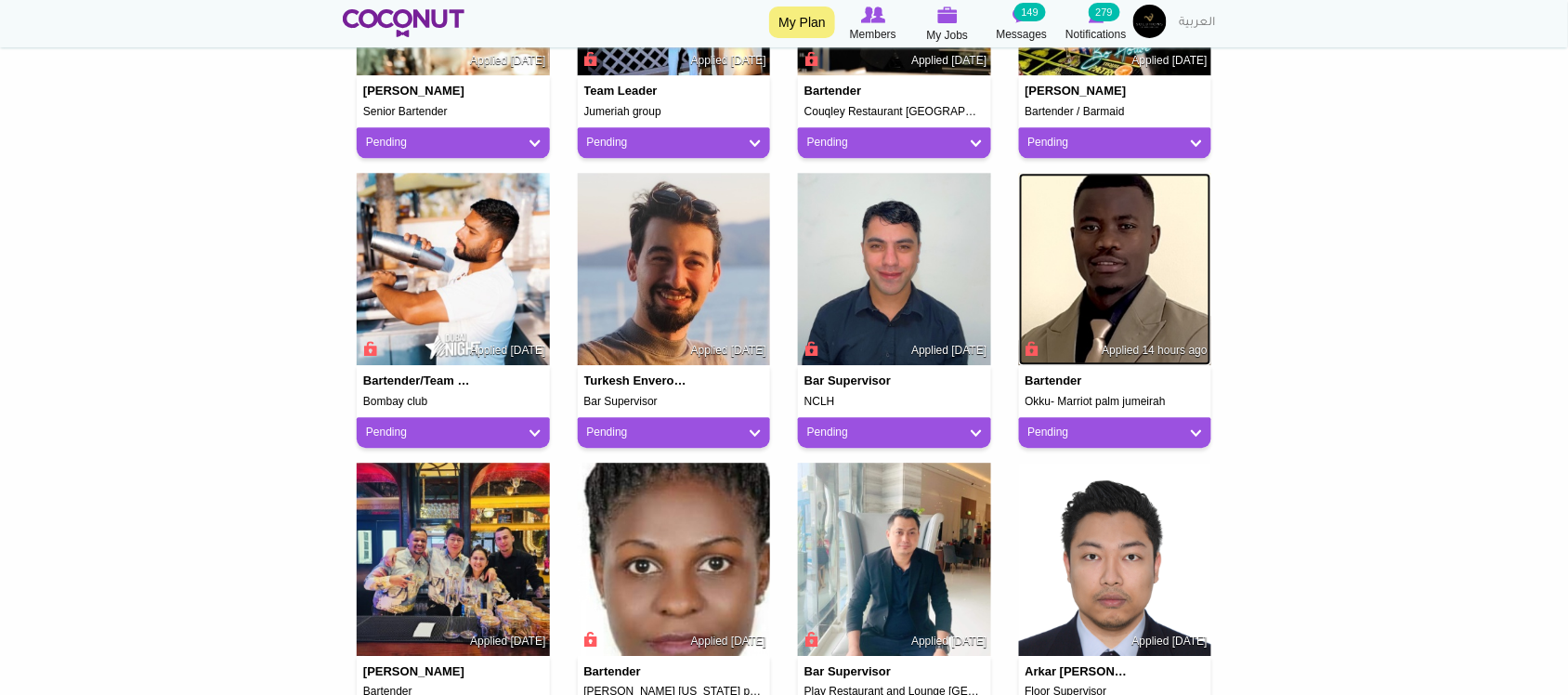
click at [1132, 249] on img at bounding box center [1115, 270] width 193 height 193
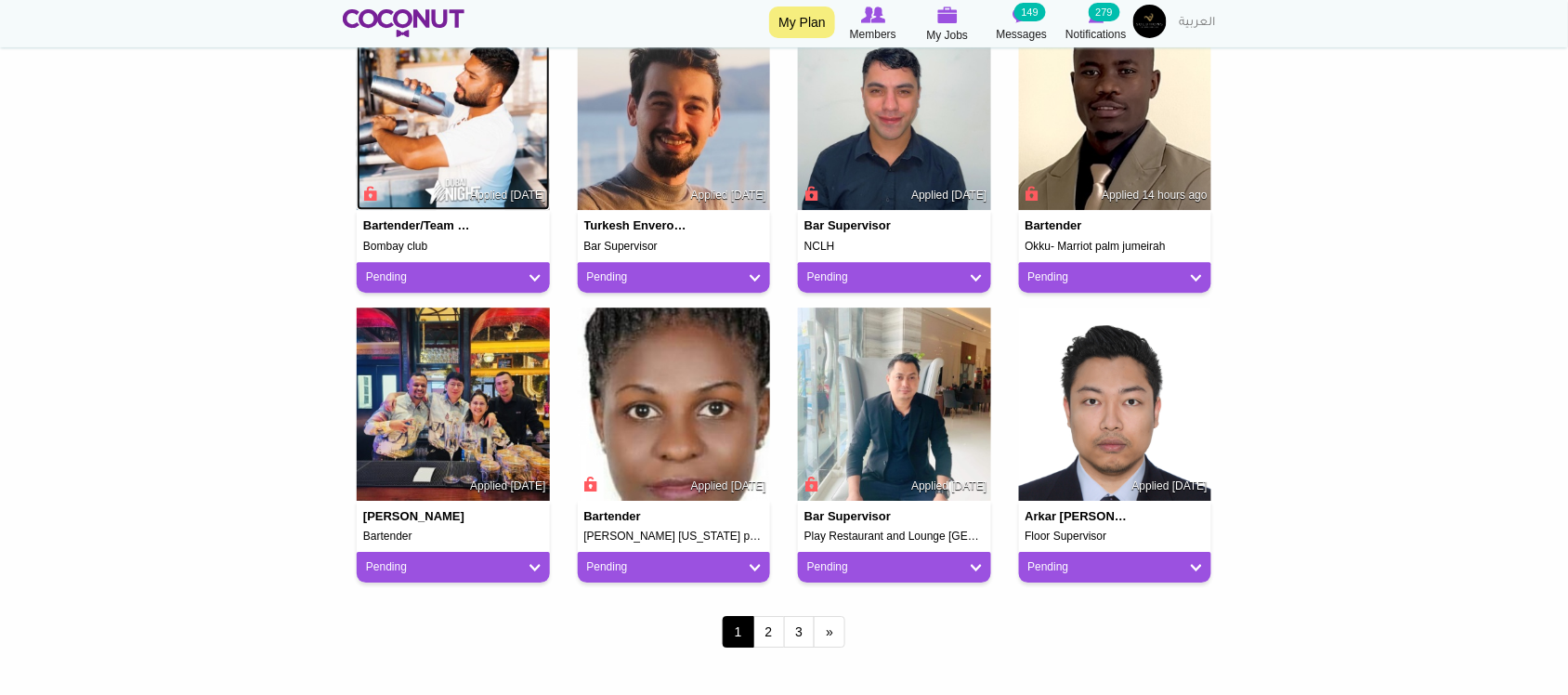
click at [462, 102] on img at bounding box center [453, 114] width 193 height 193
click at [437, 416] on img at bounding box center [453, 404] width 193 height 193
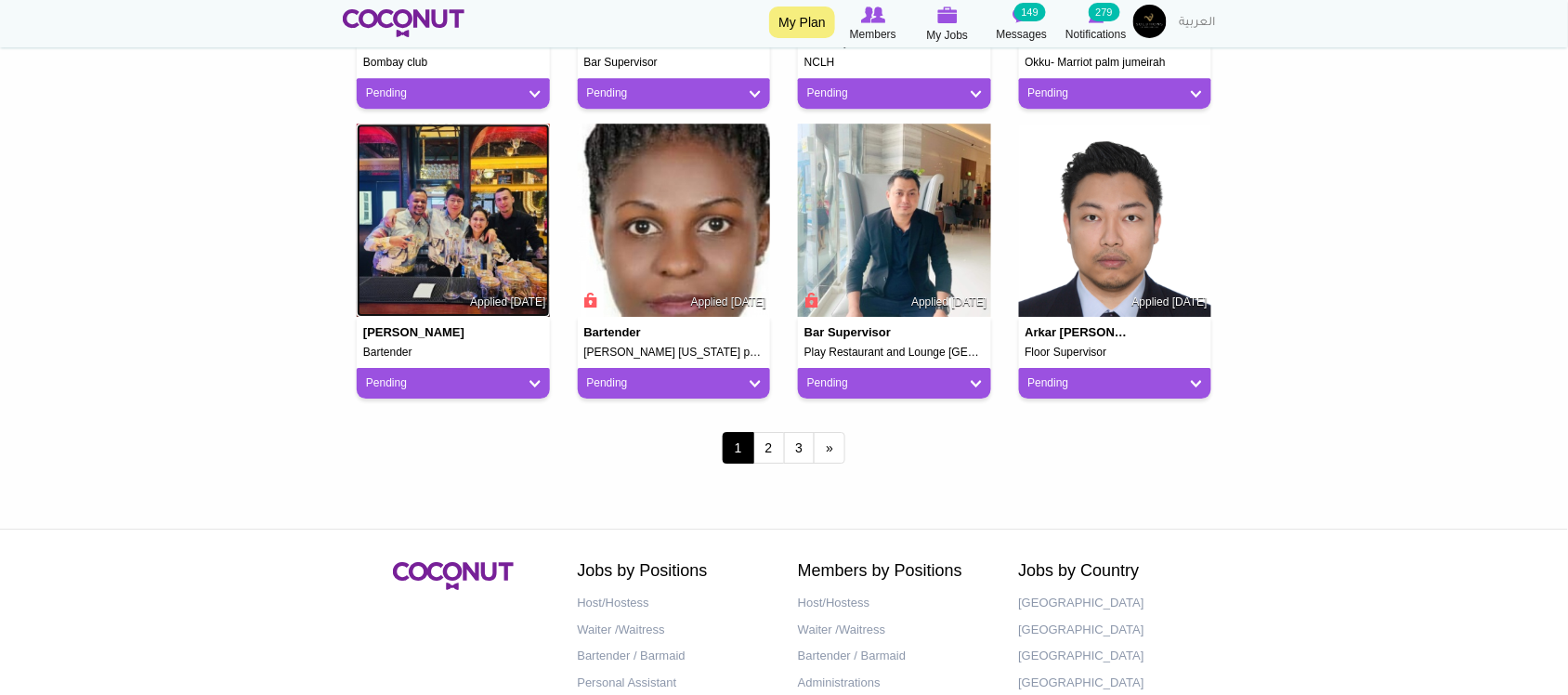
scroll to position [1704, 0]
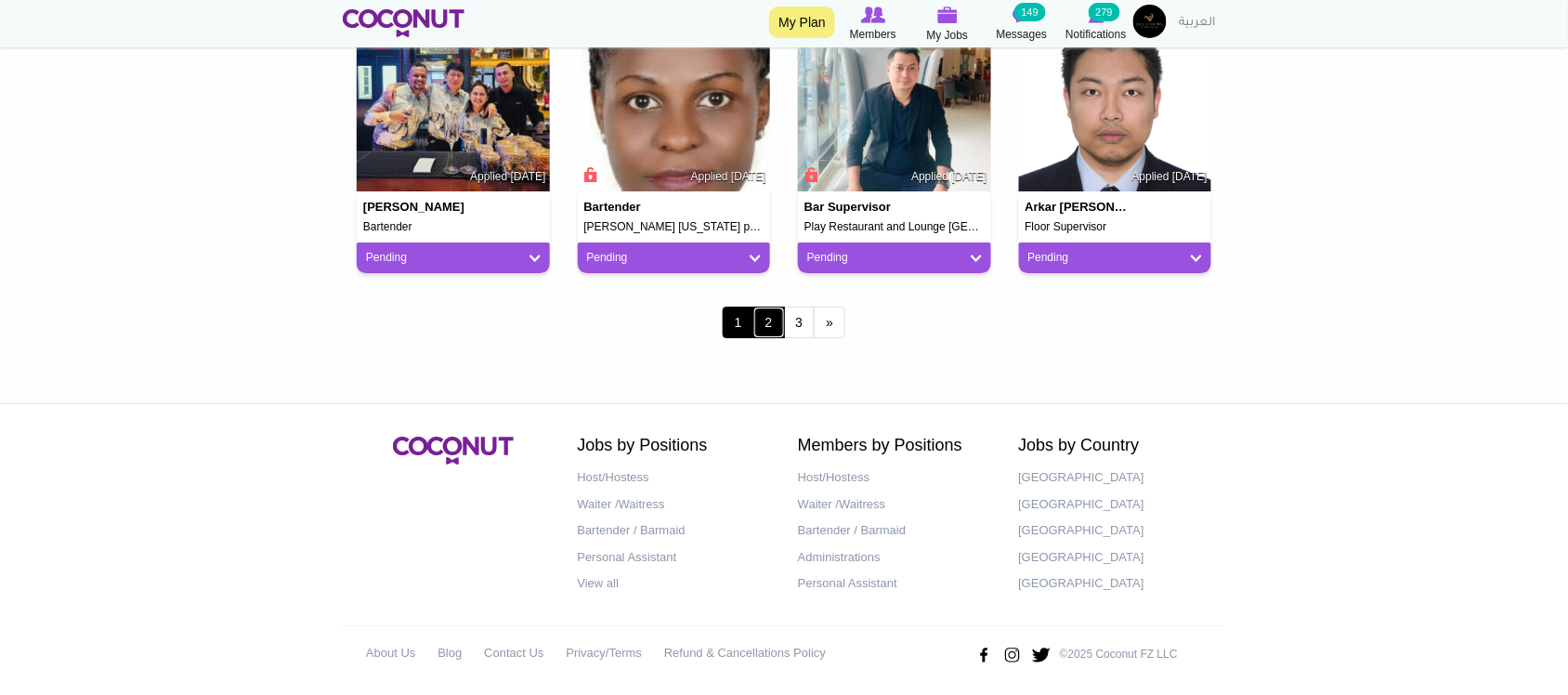
click at [779, 319] on link "2" at bounding box center [768, 322] width 32 height 32
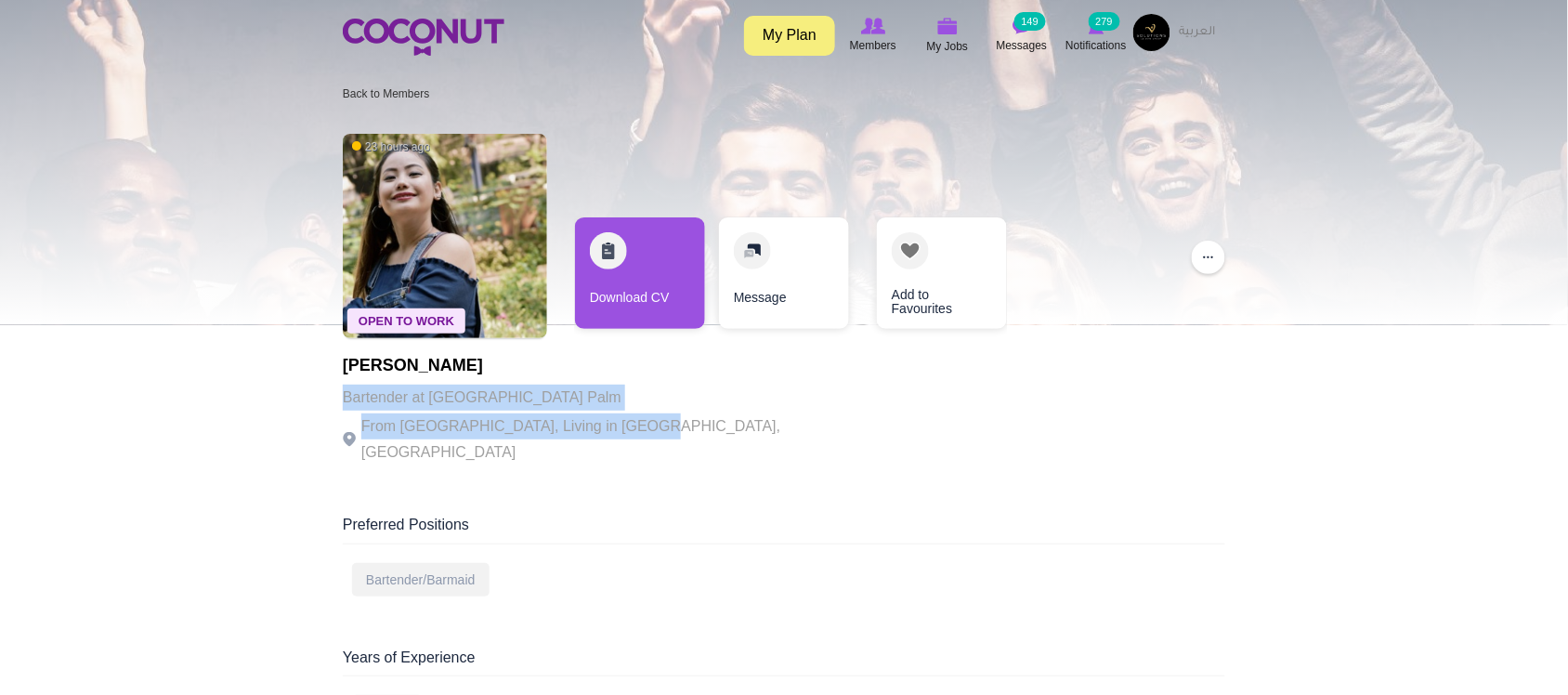
drag, startPoint x: 354, startPoint y: 400, endPoint x: 621, endPoint y: 424, distance: 268.1
click at [621, 424] on p "From India, Living in Dubai, United Arab Emirates" at bounding box center [598, 439] width 511 height 52
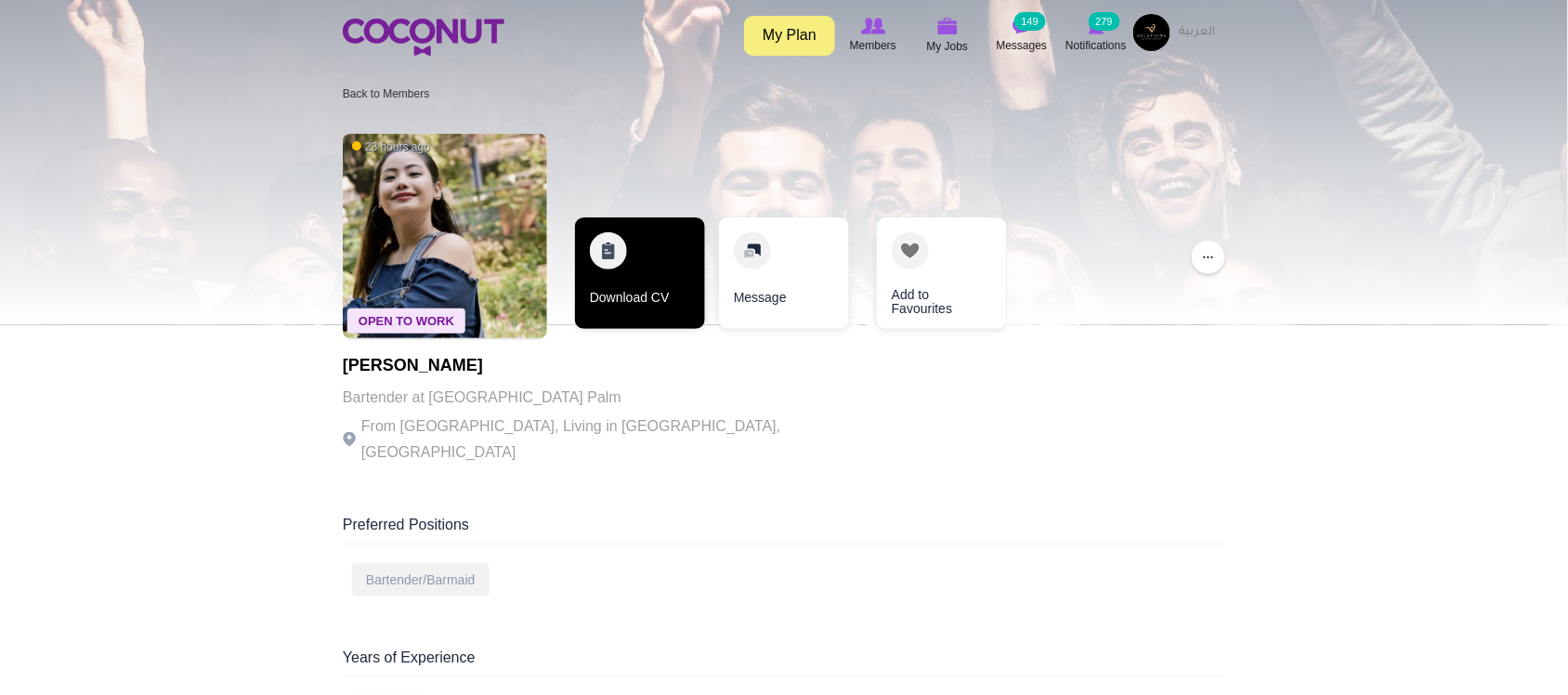
click at [624, 300] on link "Download CV" at bounding box center [640, 273] width 130 height 112
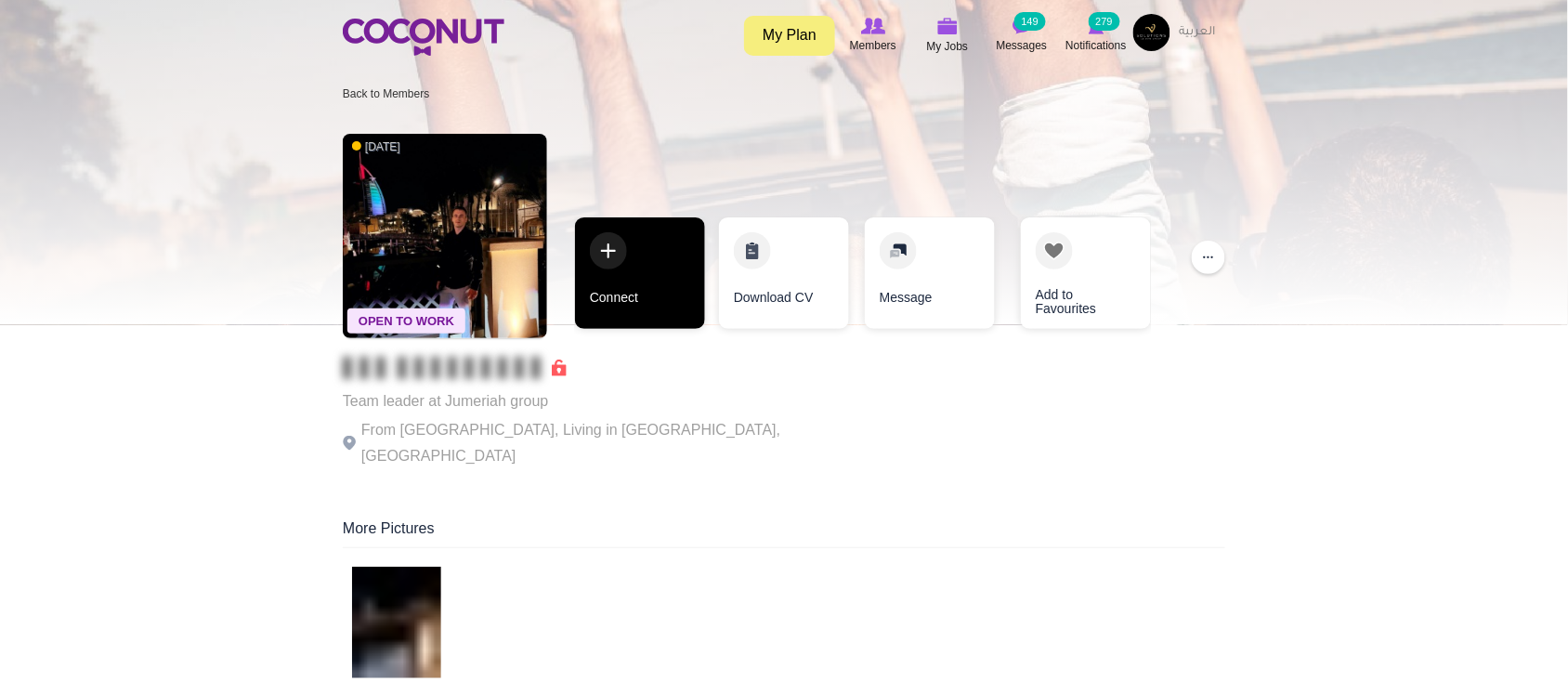
click at [611, 299] on link "Connect" at bounding box center [640, 273] width 130 height 112
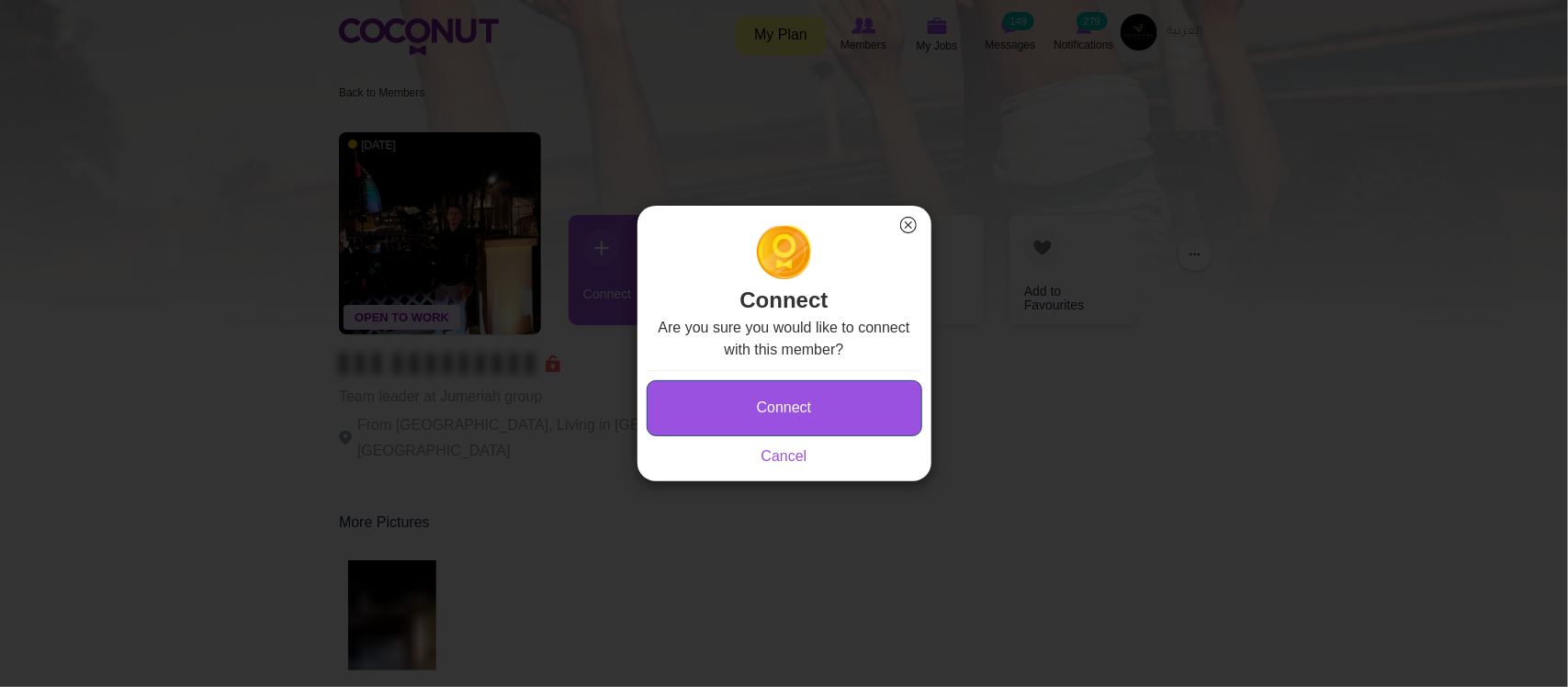
click at [713, 418] on button "Connect" at bounding box center [784, 408] width 275 height 56
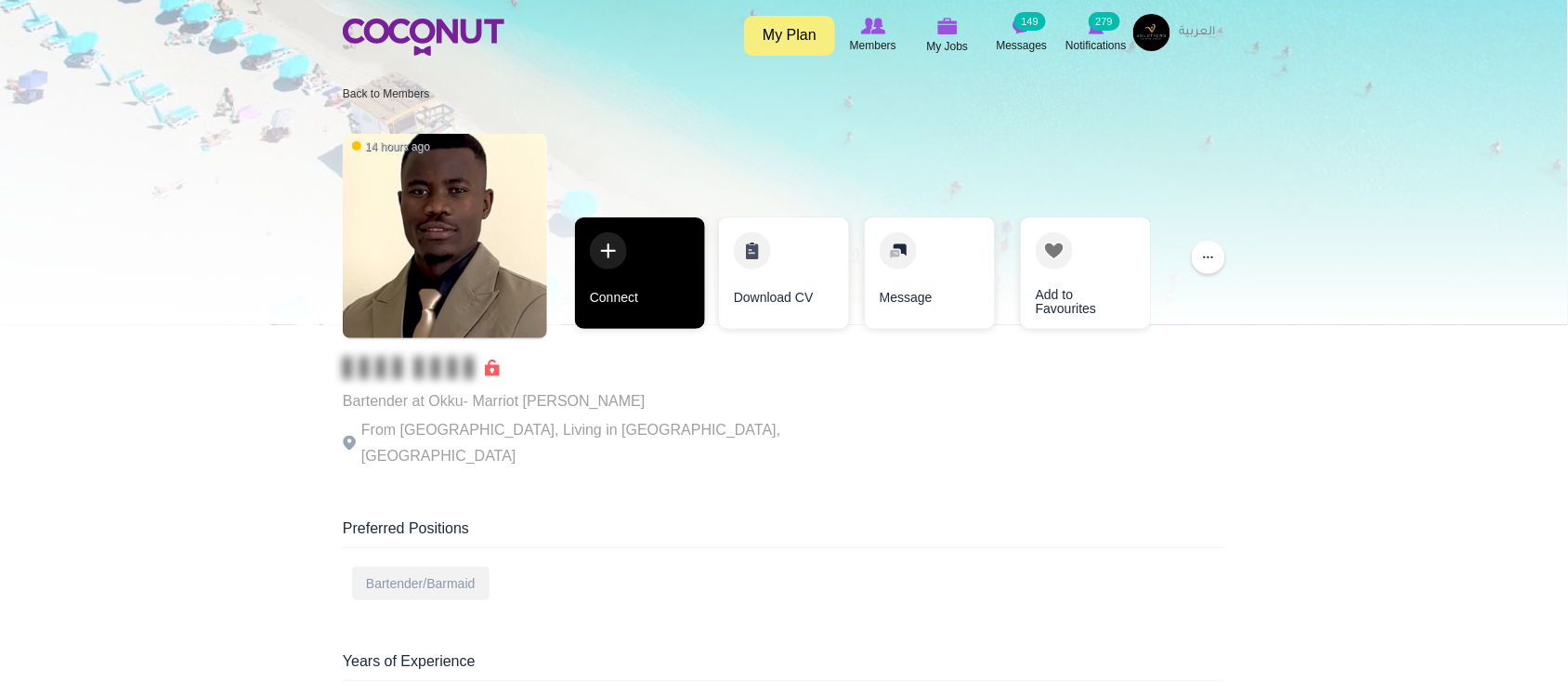
click at [634, 309] on link "Connect" at bounding box center [640, 273] width 130 height 112
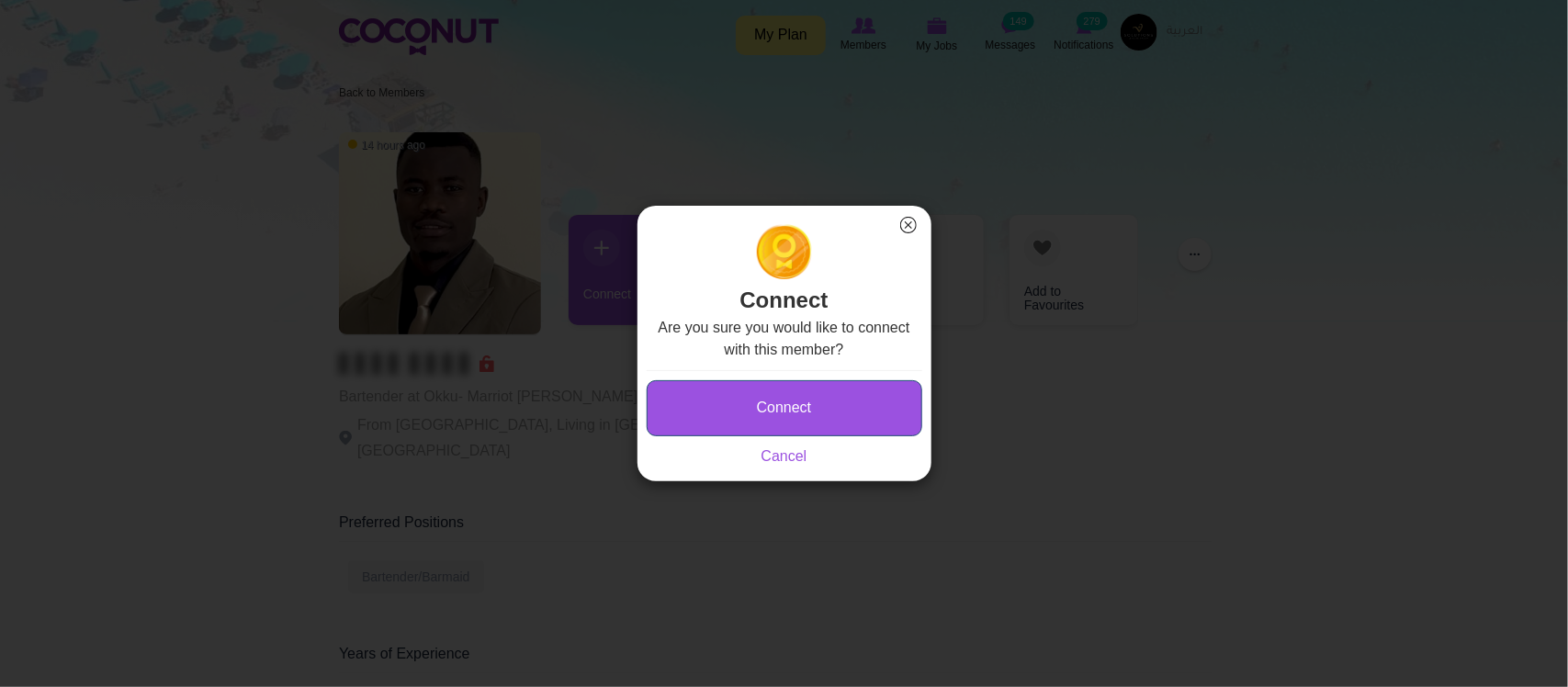
click at [740, 404] on button "Connect" at bounding box center [784, 408] width 275 height 56
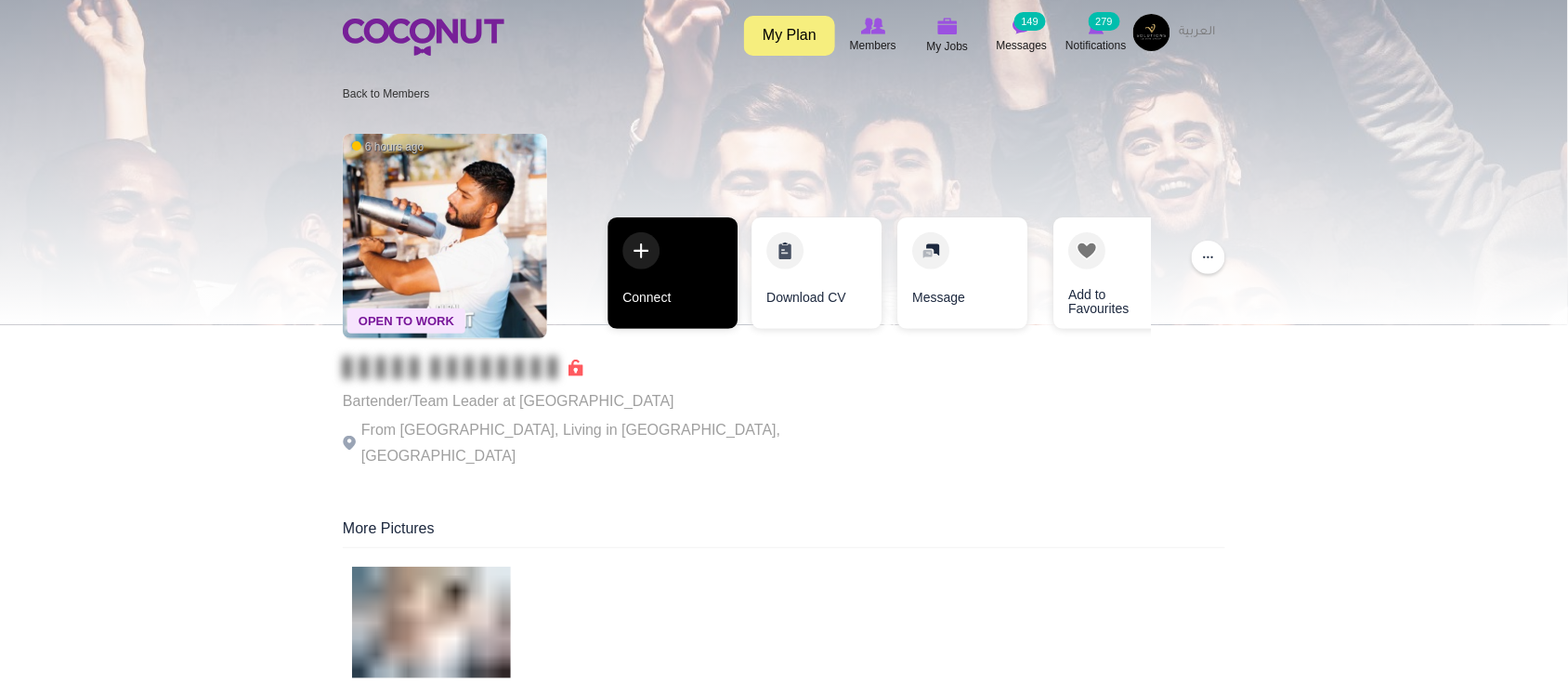
click at [716, 428] on div "Open To Work 6 hours ago Bartender/Team Leader at [GEOGRAPHIC_DATA] From [GEOGR…" at bounding box center [784, 303] width 882 height 357
